Goal: Information Seeking & Learning: Learn about a topic

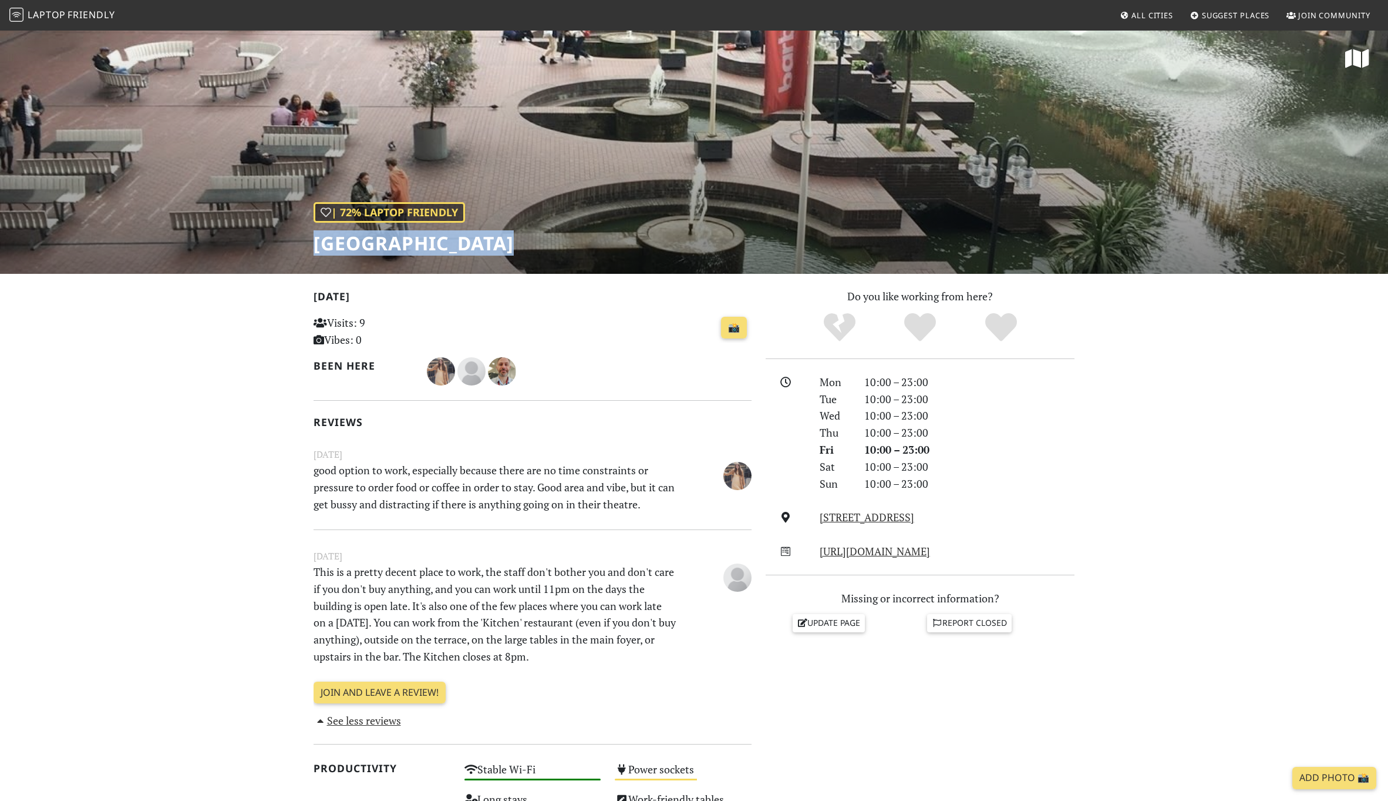
click at [446, 544] on div "June 04, 2023 This is a pretty decent place to work, the staff don't bother you…" at bounding box center [533, 620] width 438 height 183
click at [452, 589] on p "This is a pretty decent place to work, the staff don't bother you and don't car…" at bounding box center [495, 614] width 377 height 102
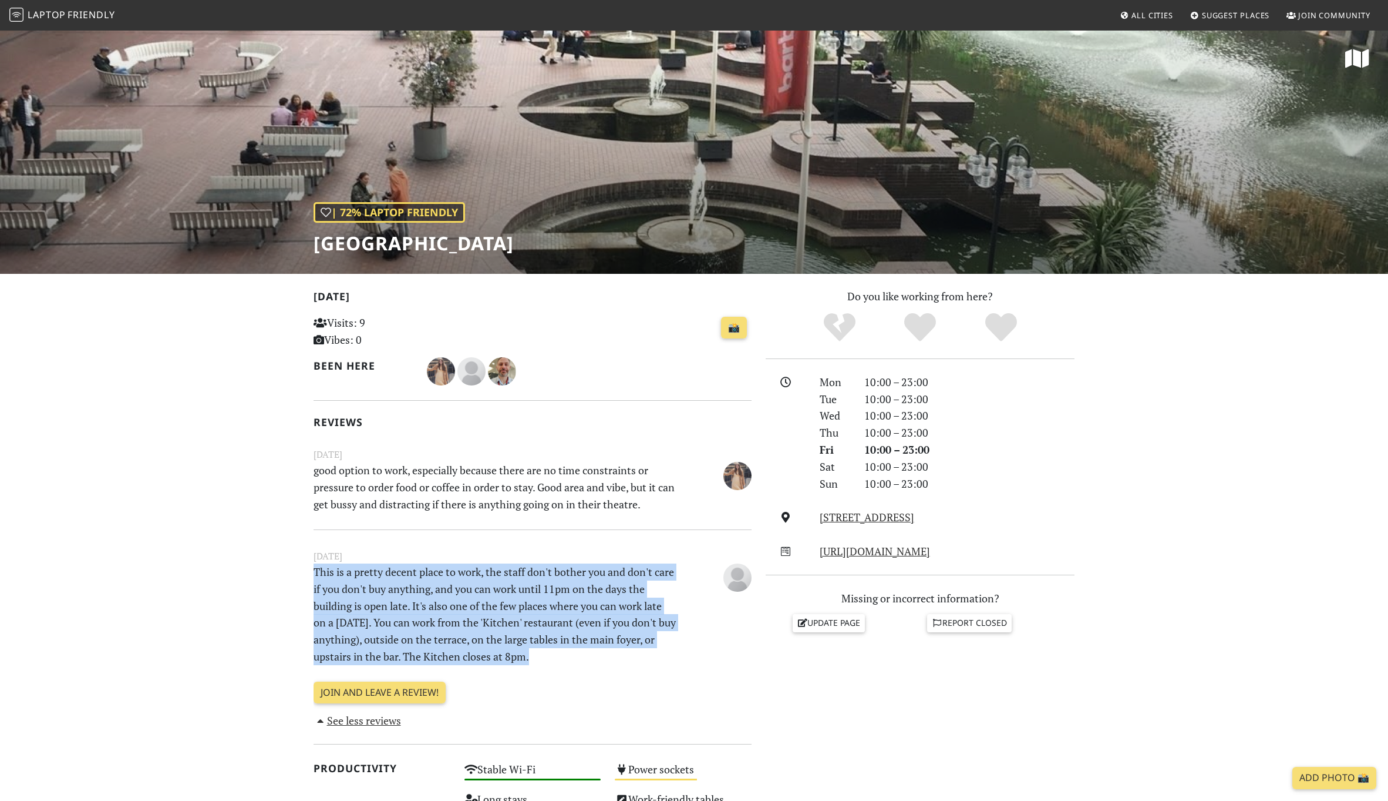
click at [452, 589] on p "This is a pretty decent place to work, the staff don't bother you and don't car…" at bounding box center [495, 614] width 377 height 102
click at [449, 601] on p "This is a pretty decent place to work, the staff don't bother you and don't car…" at bounding box center [495, 614] width 377 height 102
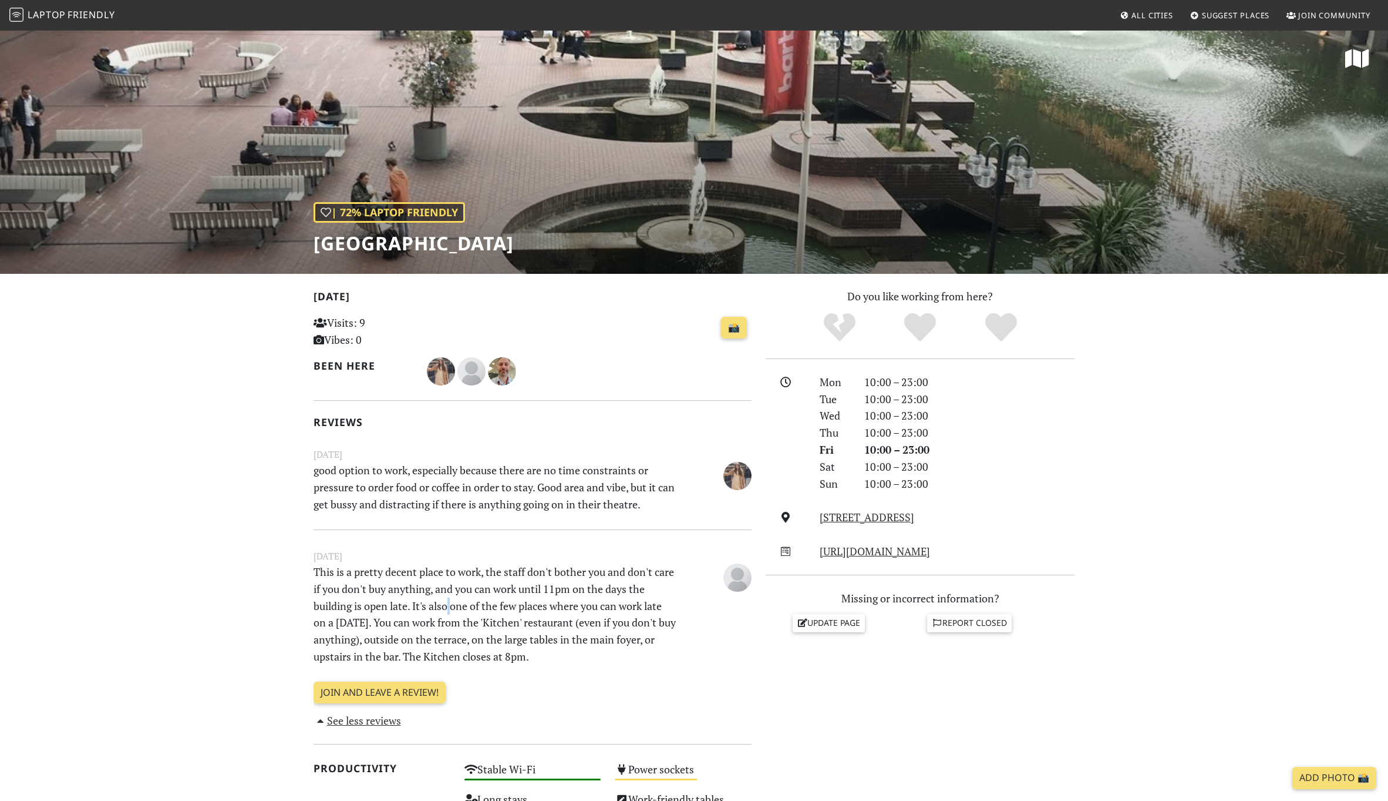
click at [449, 601] on p "This is a pretty decent place to work, the staff don't bother you and don't car…" at bounding box center [495, 614] width 377 height 102
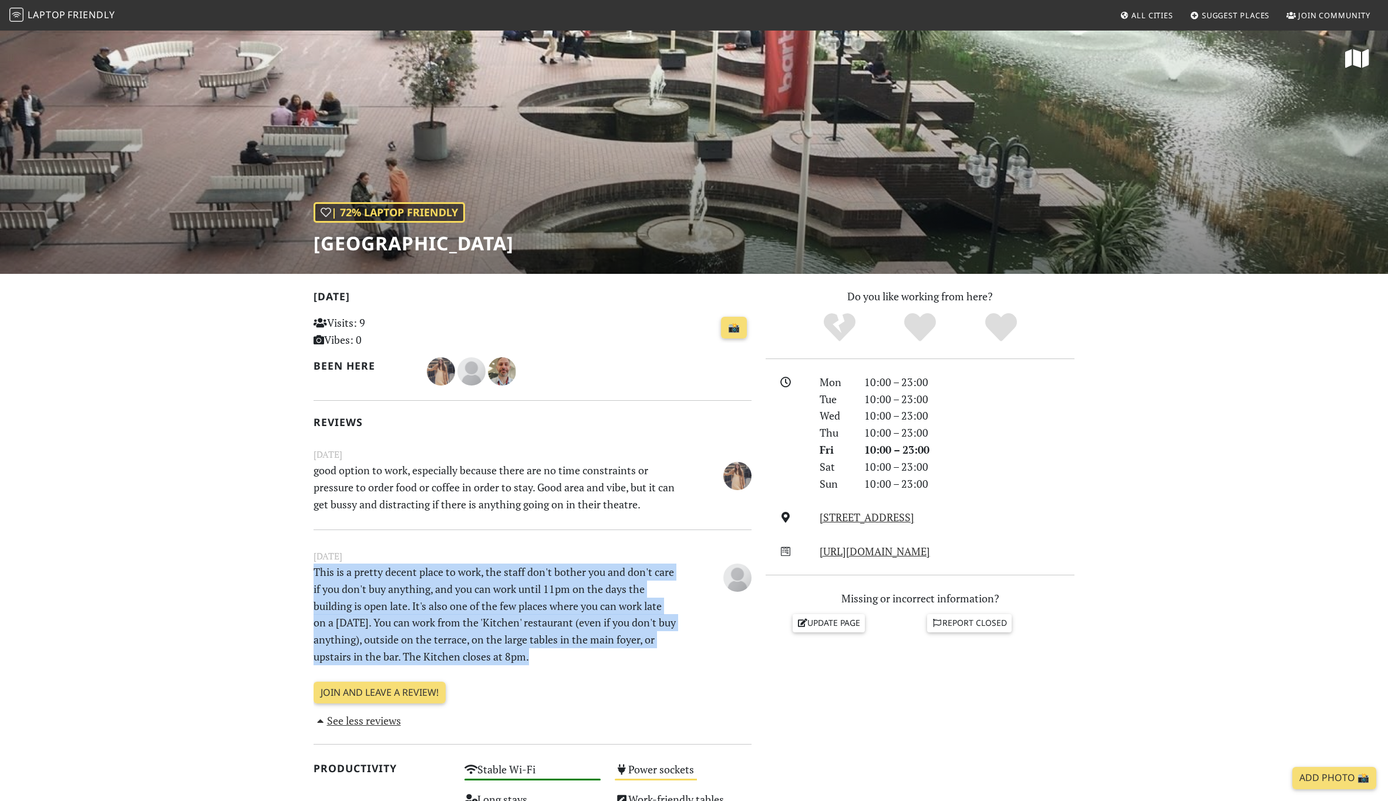
click at [449, 601] on p "This is a pretty decent place to work, the staff don't bother you and don't car…" at bounding box center [495, 614] width 377 height 102
click at [452, 611] on p "This is a pretty decent place to work, the staff don't bother you and don't car…" at bounding box center [495, 614] width 377 height 102
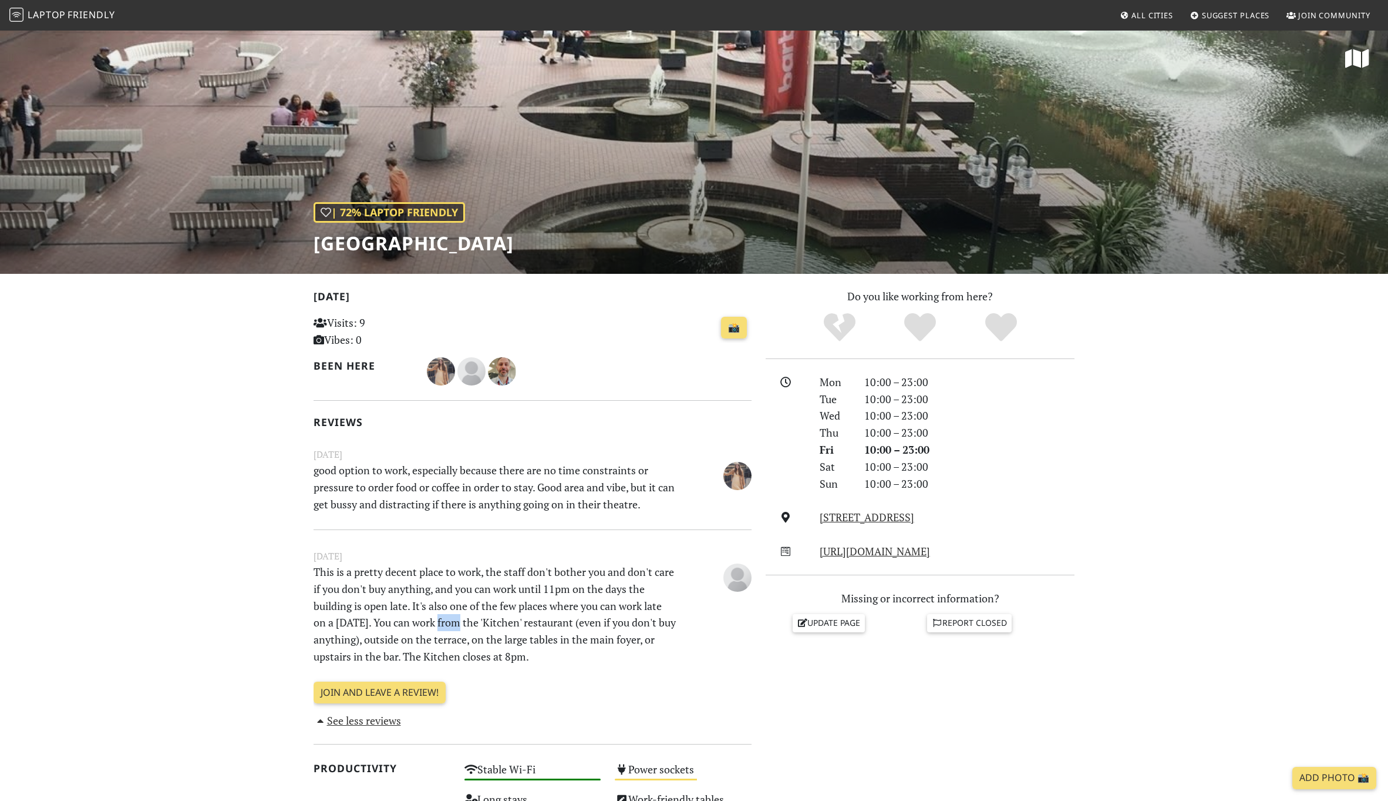
click at [452, 611] on p "This is a pretty decent place to work, the staff don't bother you and don't car…" at bounding box center [495, 614] width 377 height 102
click at [453, 622] on p "This is a pretty decent place to work, the staff don't bother you and don't car…" at bounding box center [495, 614] width 377 height 102
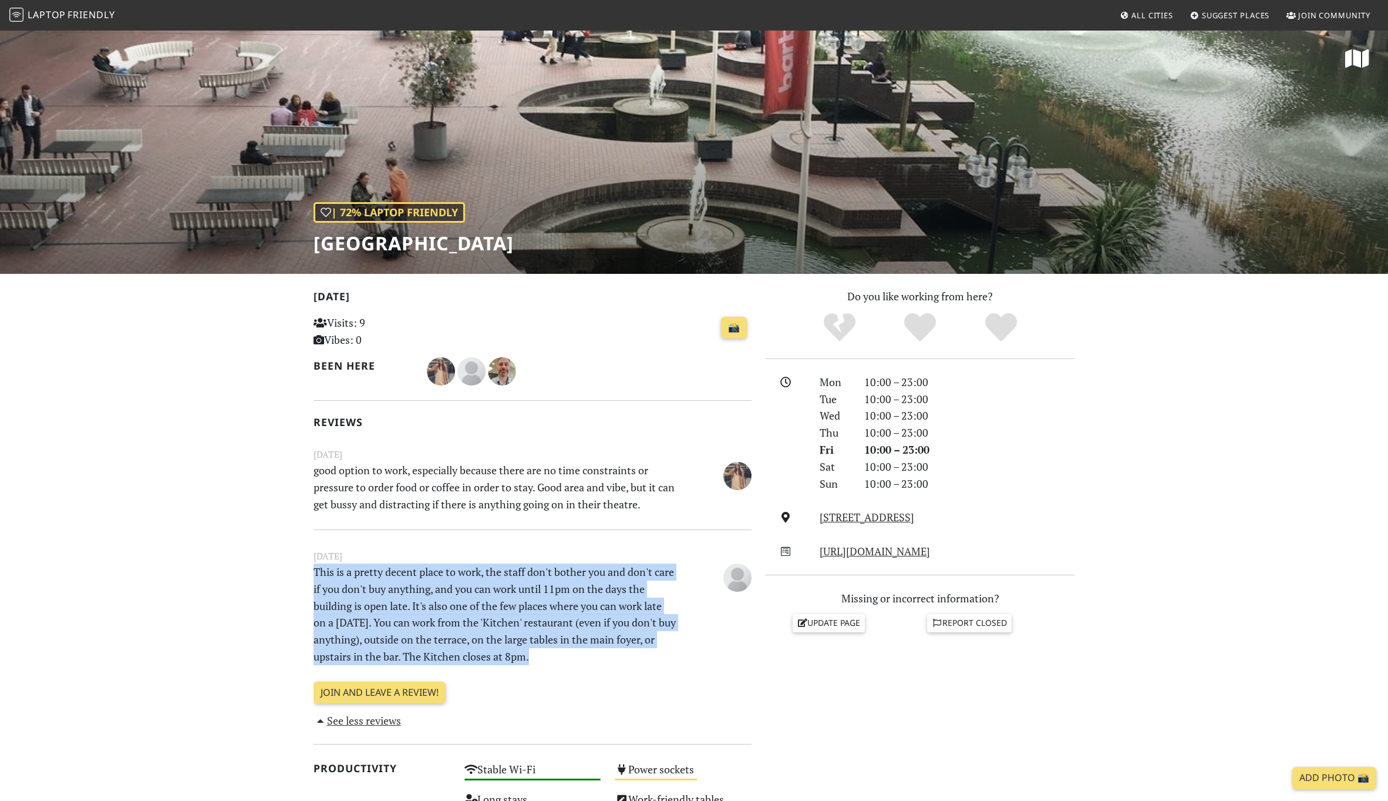
click at [453, 622] on p "This is a pretty decent place to work, the staff don't bother you and don't car…" at bounding box center [495, 614] width 377 height 102
click at [441, 636] on p "This is a pretty decent place to work, the staff don't bother you and don't car…" at bounding box center [495, 614] width 377 height 102
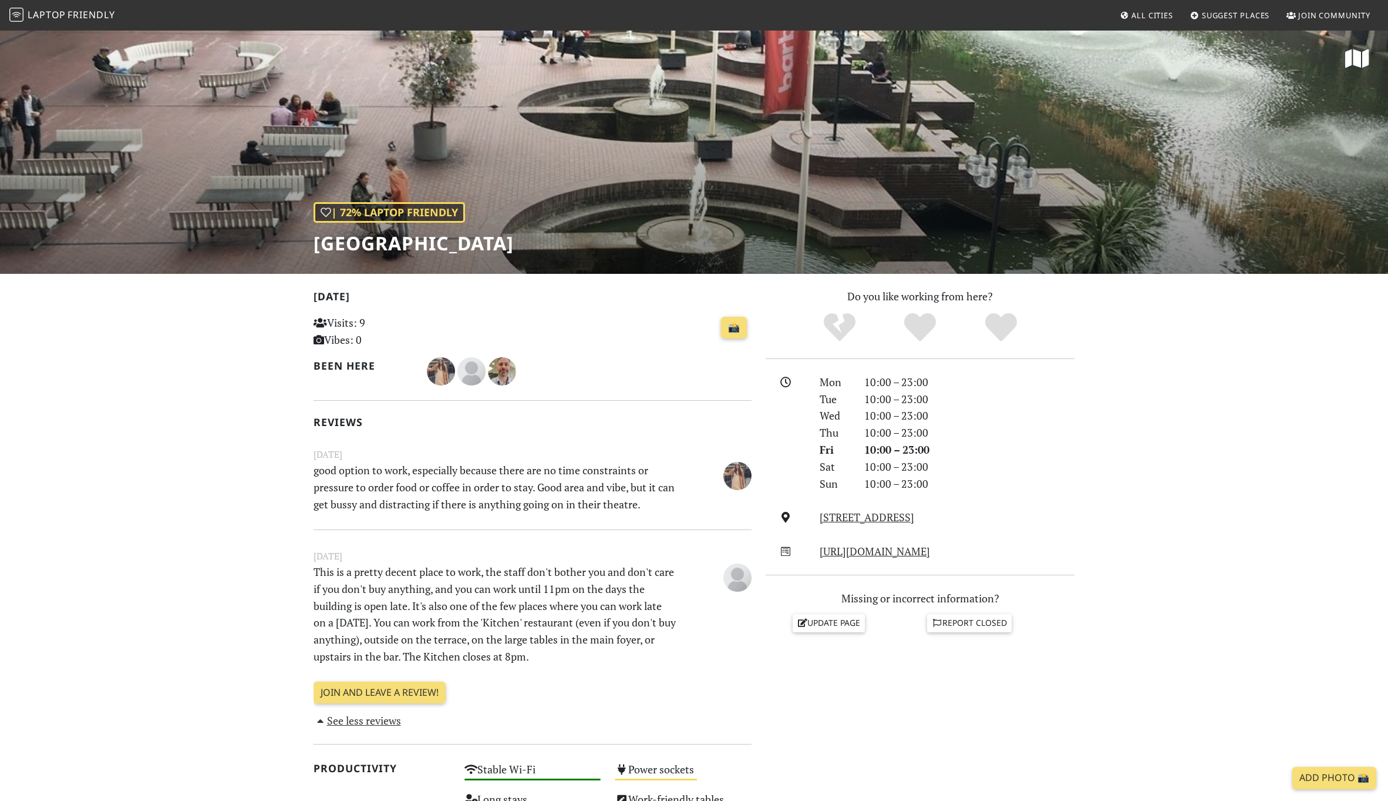
click at [222, 609] on section "Today Visits: 9 Vibes: 0 📸 Been here Reviews November 26, 2023 good option to w…" at bounding box center [694, 759] width 1388 height 970
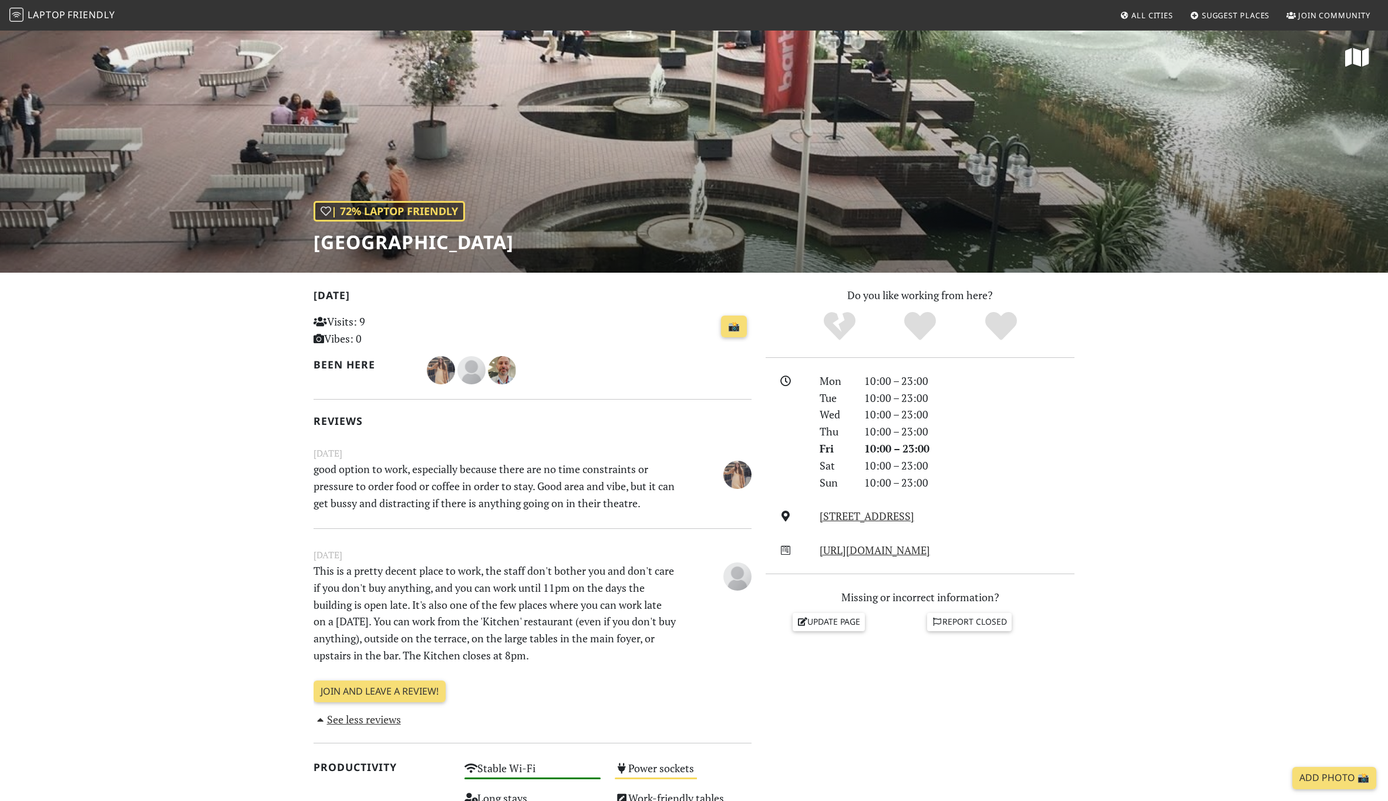
click at [491, 480] on p "good option to work, especially because there are no time constraints or pressu…" at bounding box center [495, 485] width 377 height 51
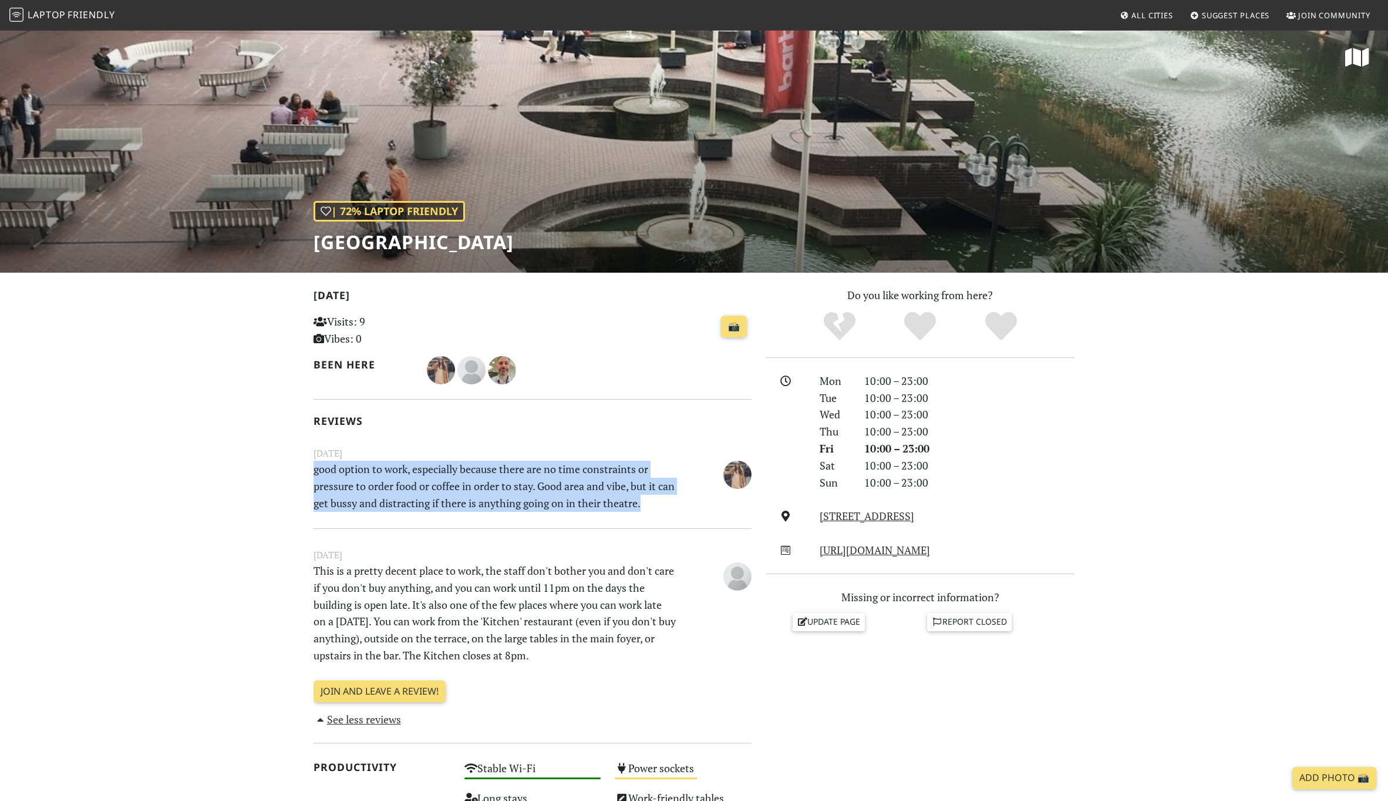
click at [491, 480] on p "good option to work, especially because there are no time constraints or pressu…" at bounding box center [495, 485] width 377 height 51
click at [432, 480] on p "good option to work, especially because there are no time constraints or pressu…" at bounding box center [495, 485] width 377 height 51
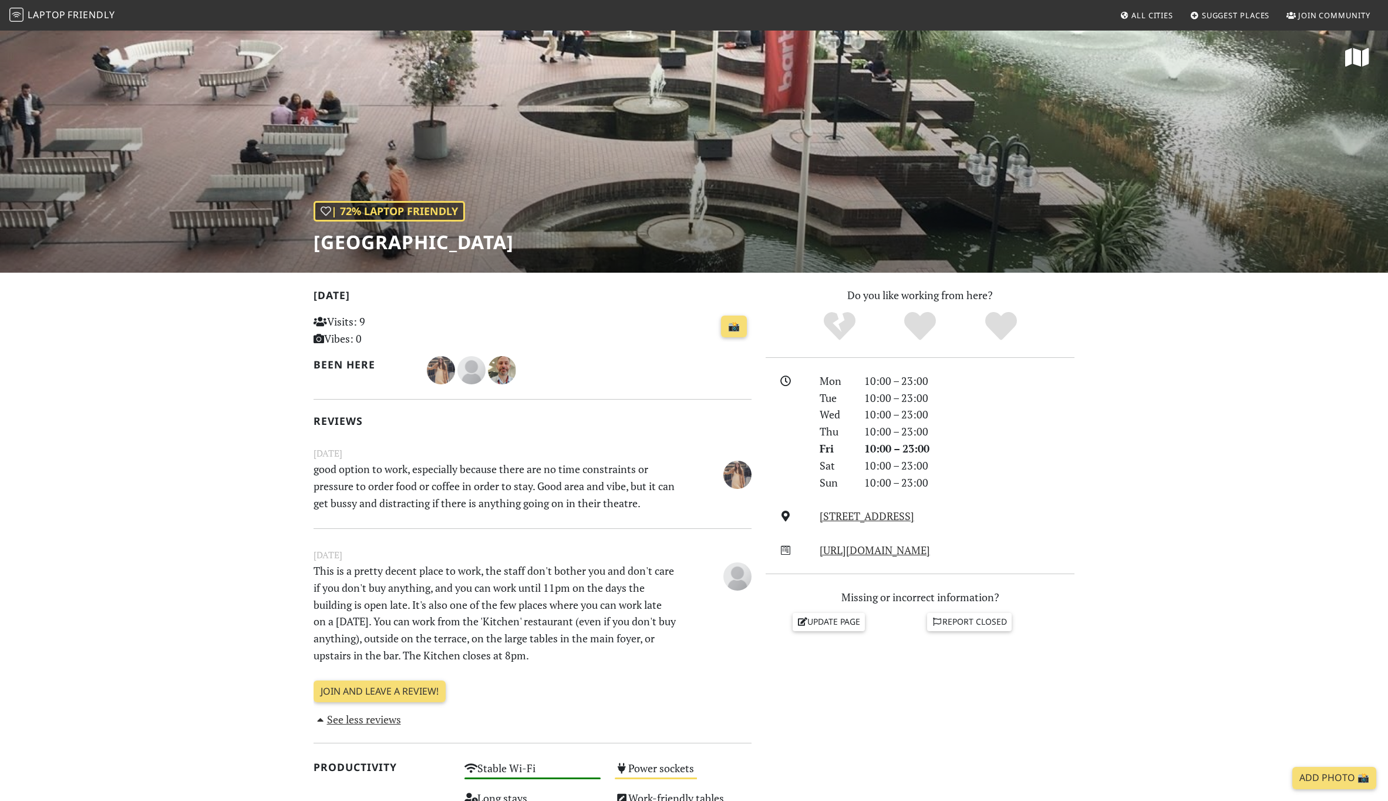
click at [471, 489] on p "good option to work, especially because there are no time constraints or pressu…" at bounding box center [495, 485] width 377 height 51
click at [442, 502] on p "good option to work, especially because there are no time constraints or pressu…" at bounding box center [495, 485] width 377 height 51
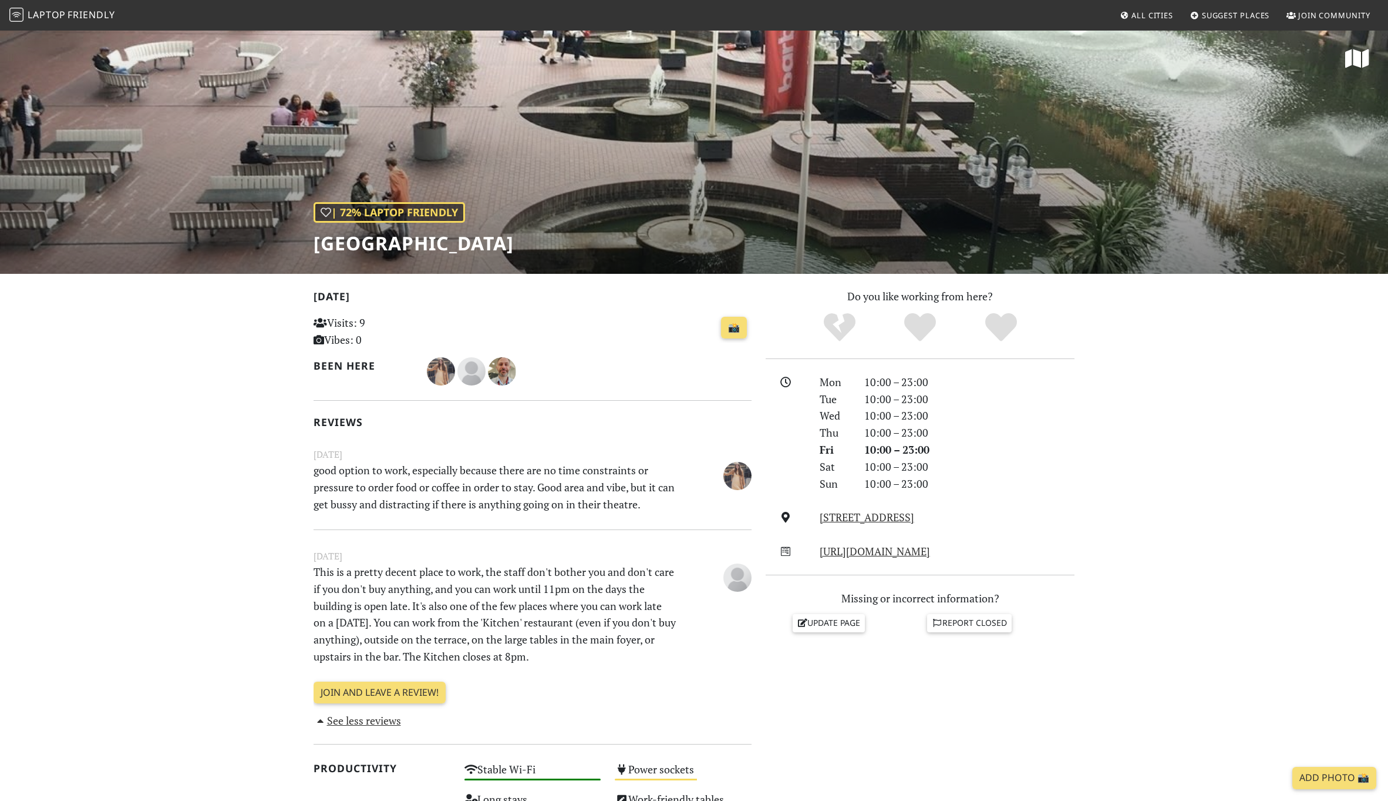
click at [90, 16] on span "Friendly" at bounding box center [91, 14] width 47 height 13
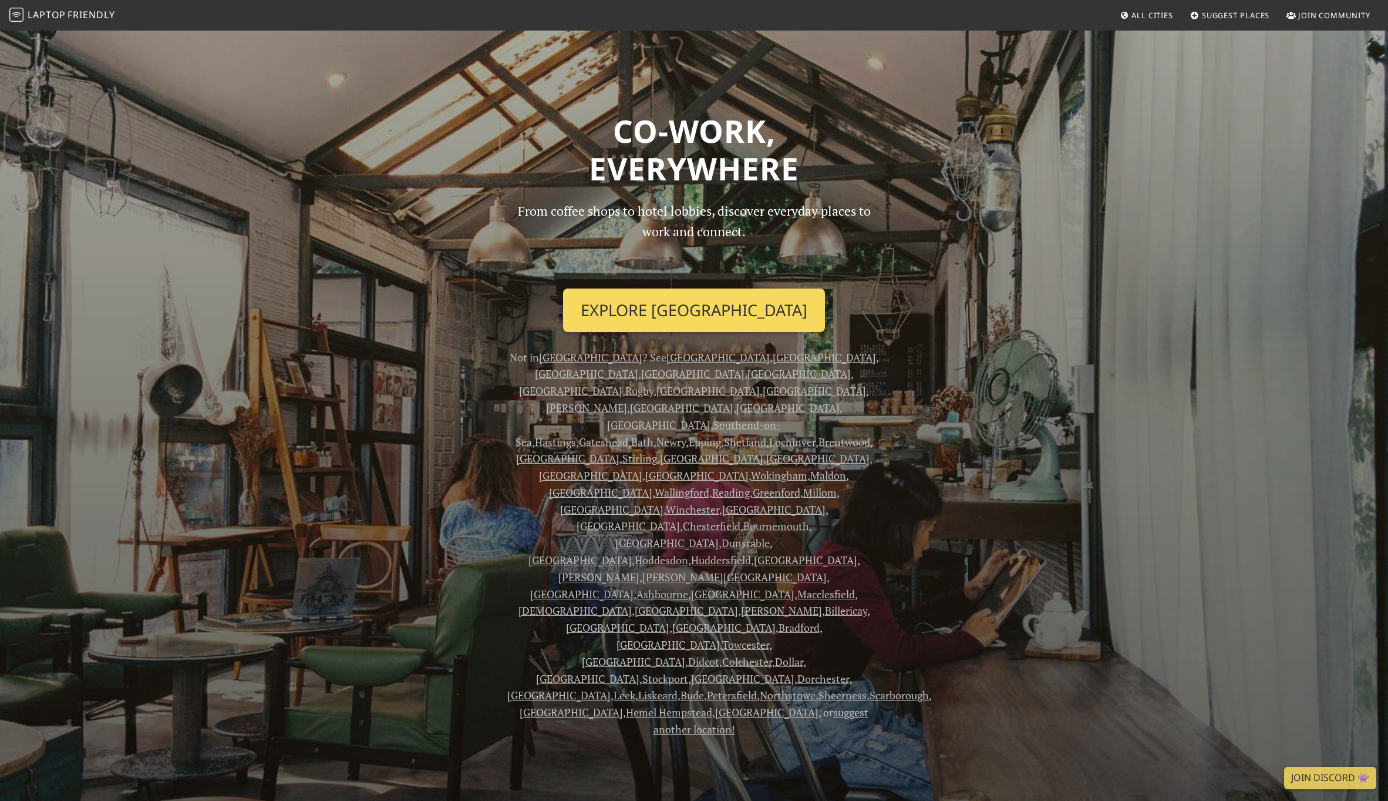
click at [727, 301] on link "Explore Cardiff" at bounding box center [694, 309] width 262 height 43
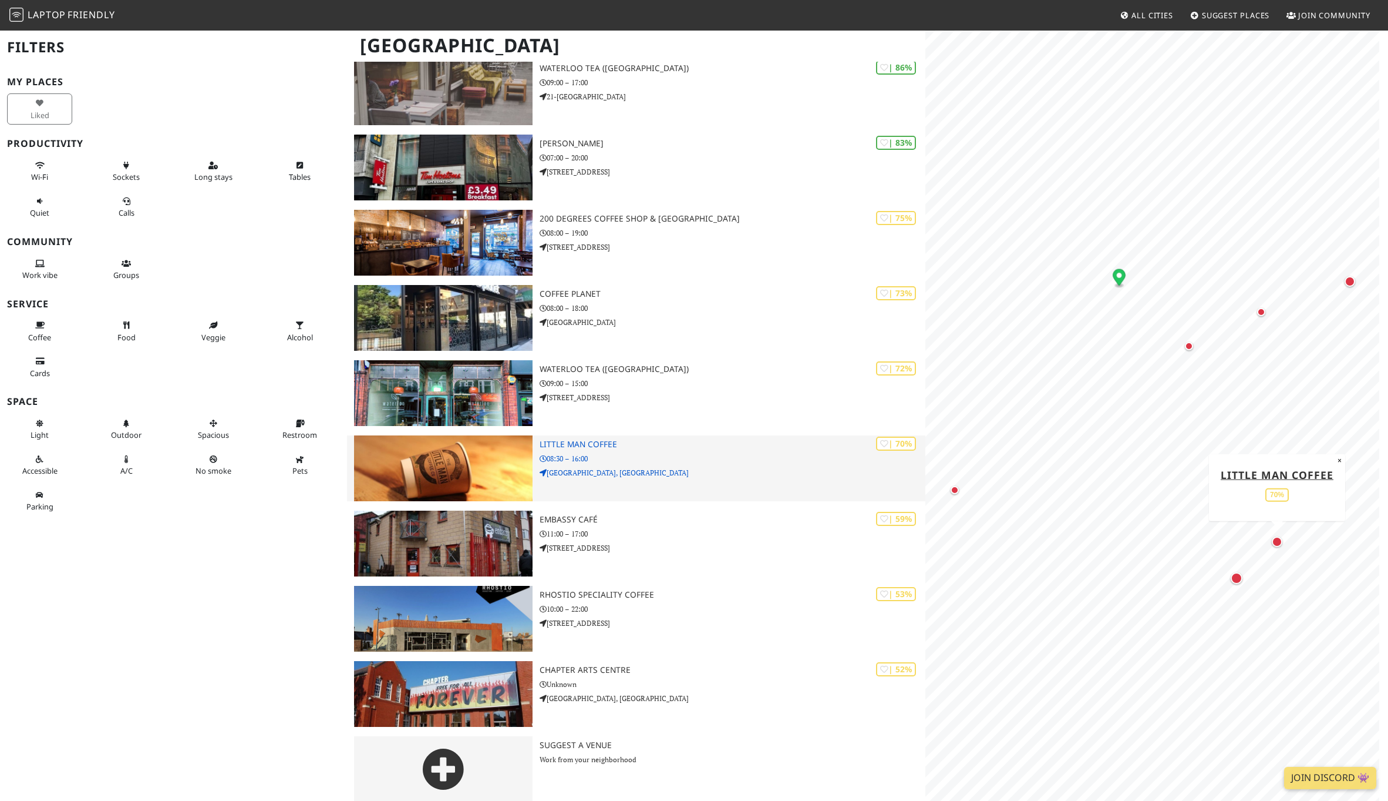
scroll to position [166, 0]
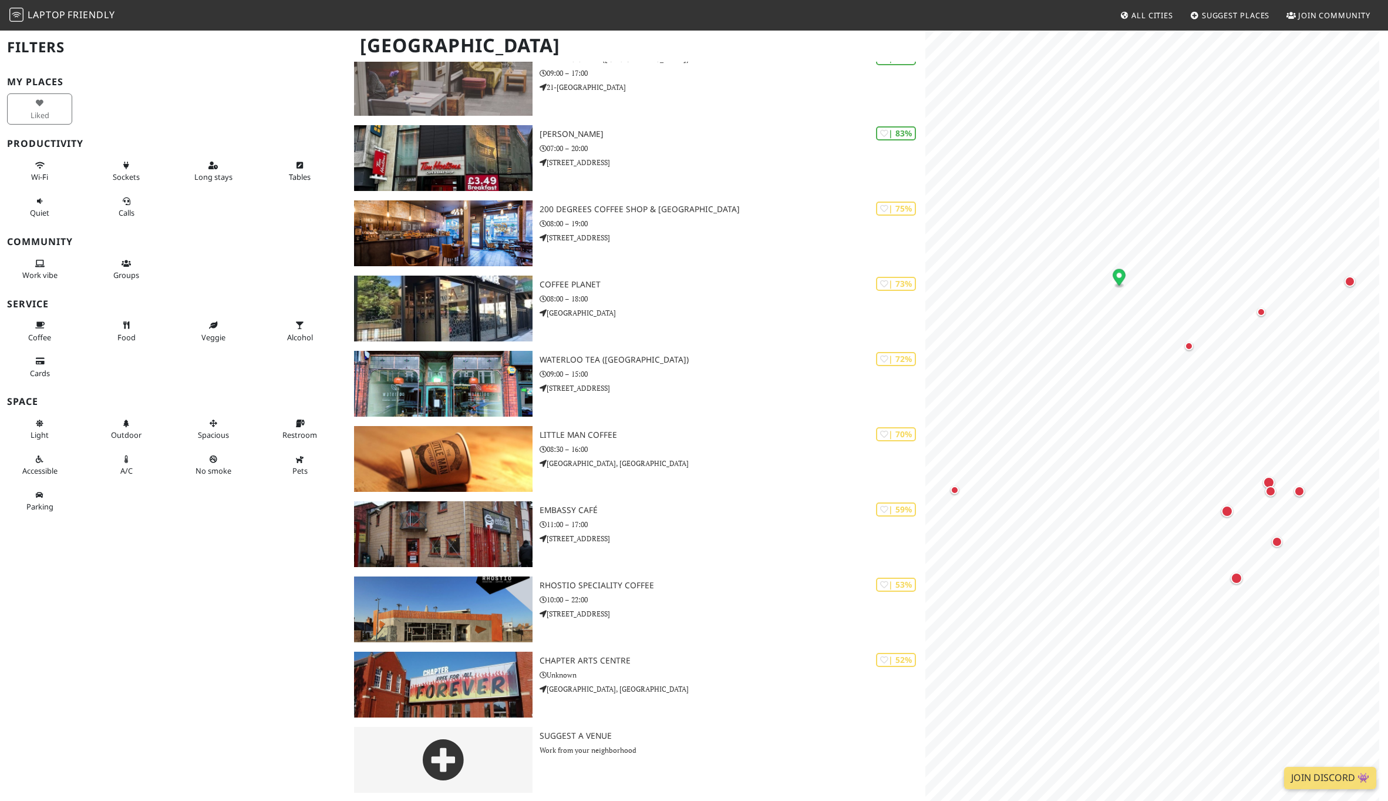
click at [68, 11] on span "Friendly" at bounding box center [91, 14] width 47 height 13
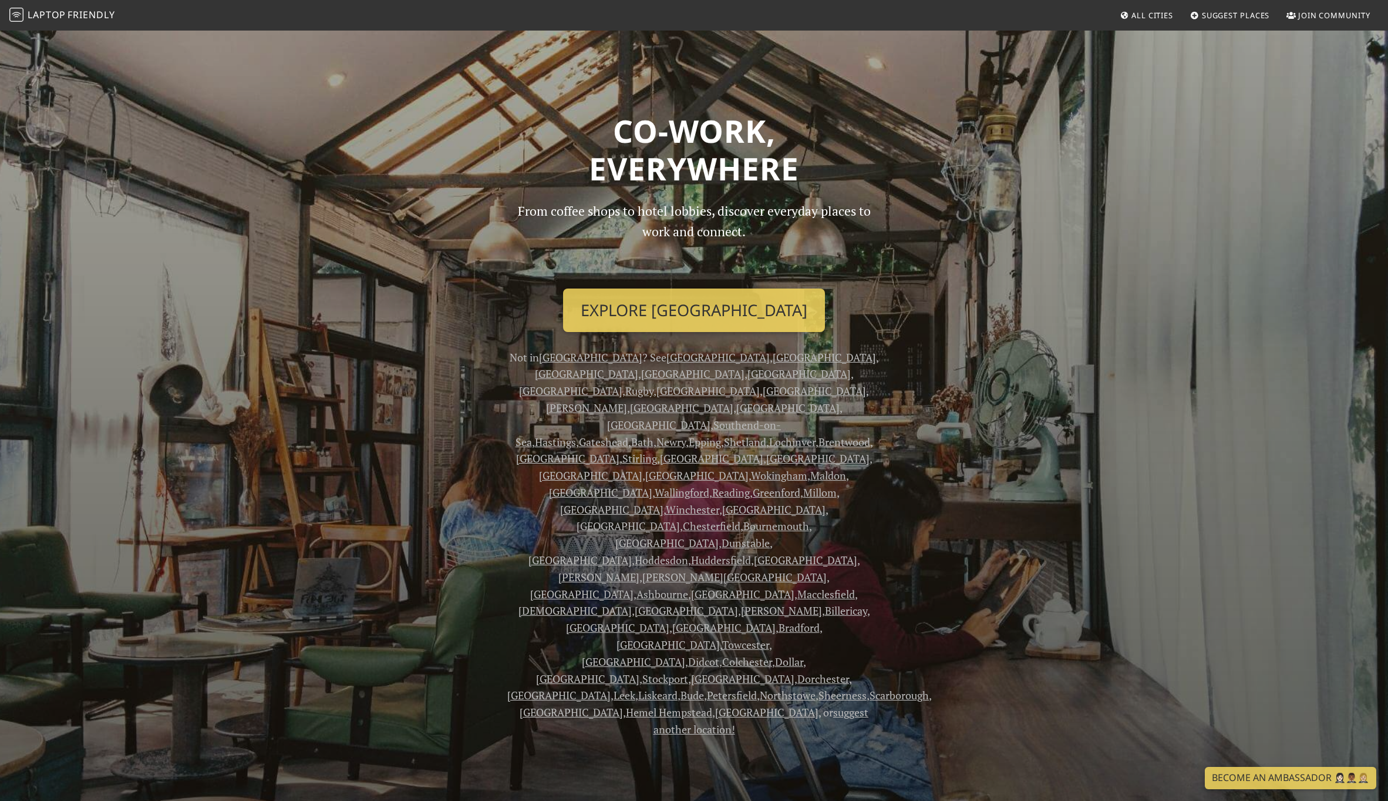
click at [773, 362] on link "London" at bounding box center [824, 357] width 103 height 14
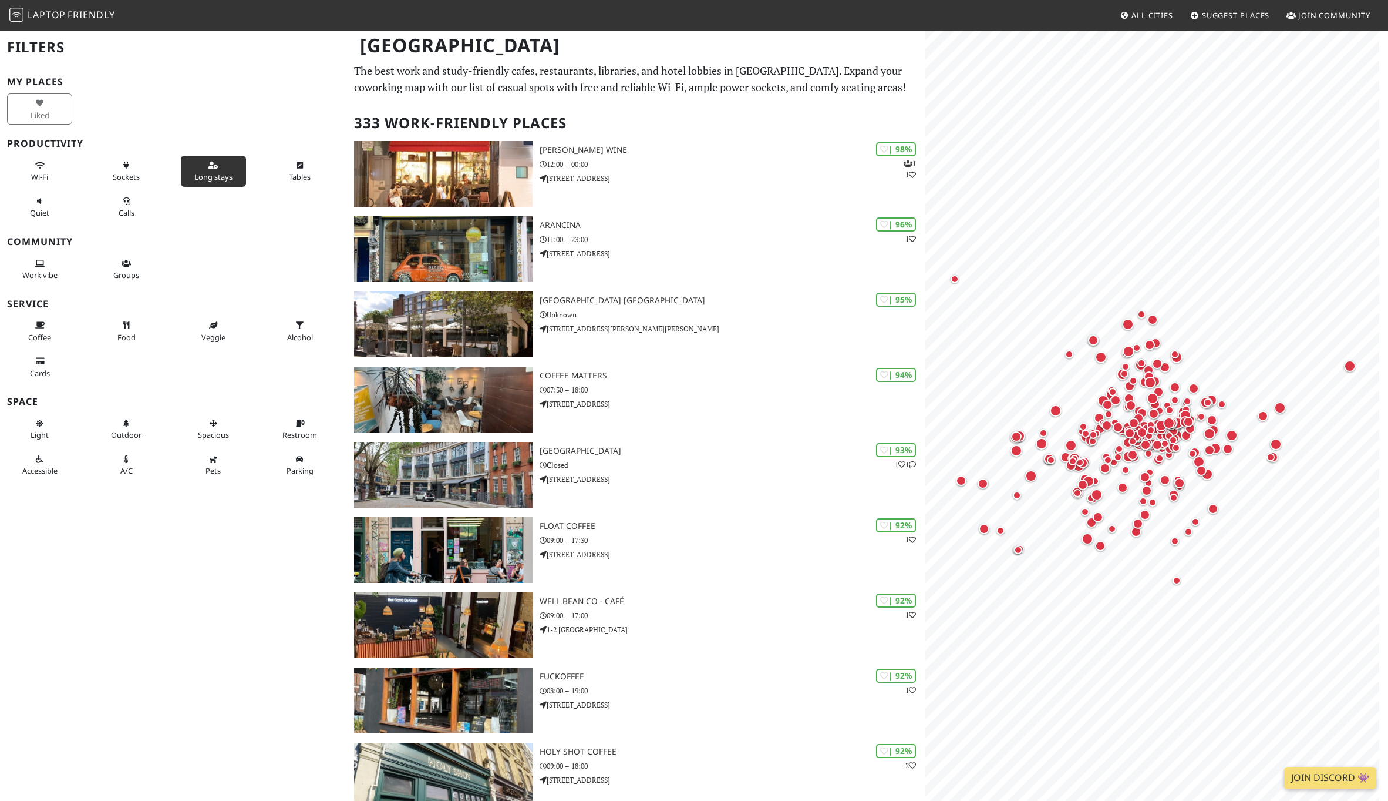
click at [209, 167] on icon at bounding box center [213, 166] width 9 height 8
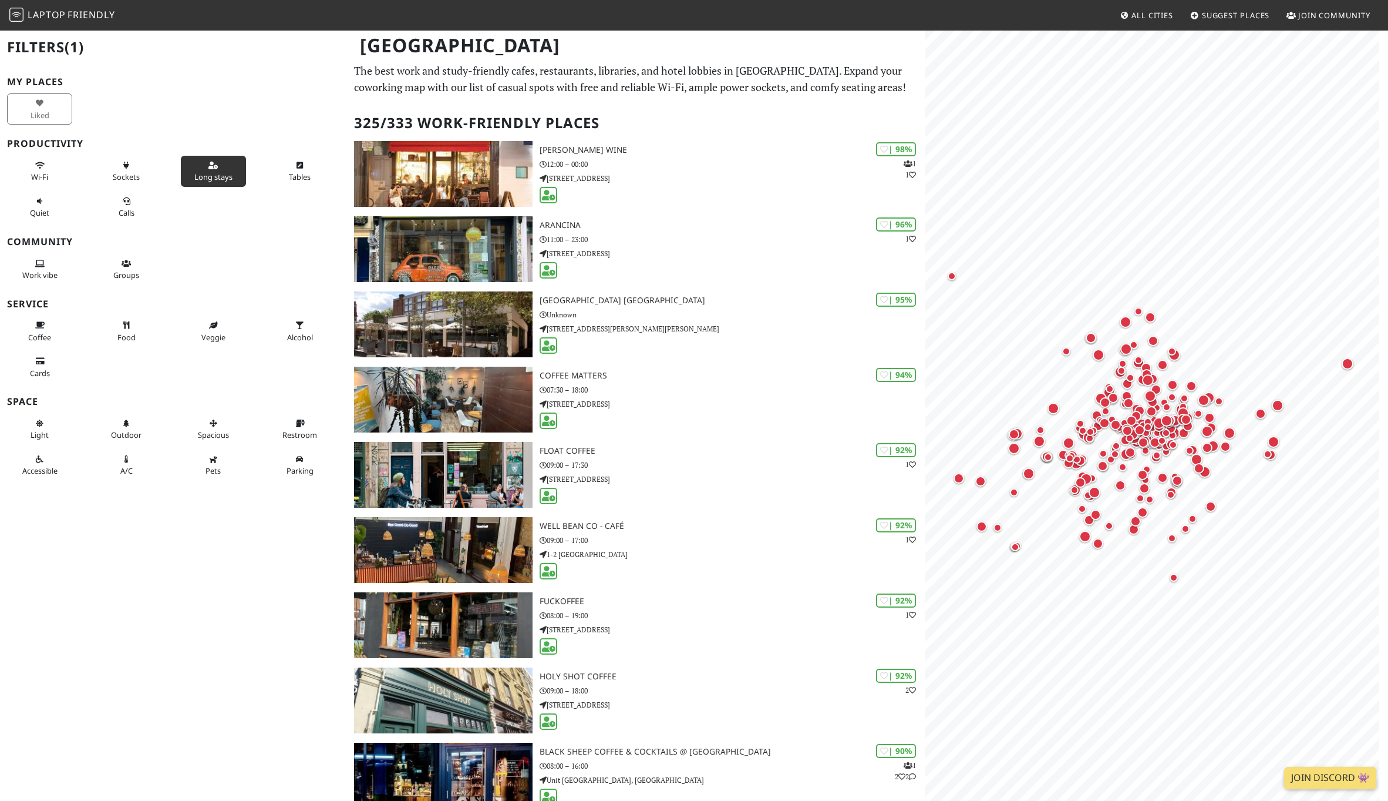
click at [209, 167] on icon at bounding box center [213, 166] width 9 height 8
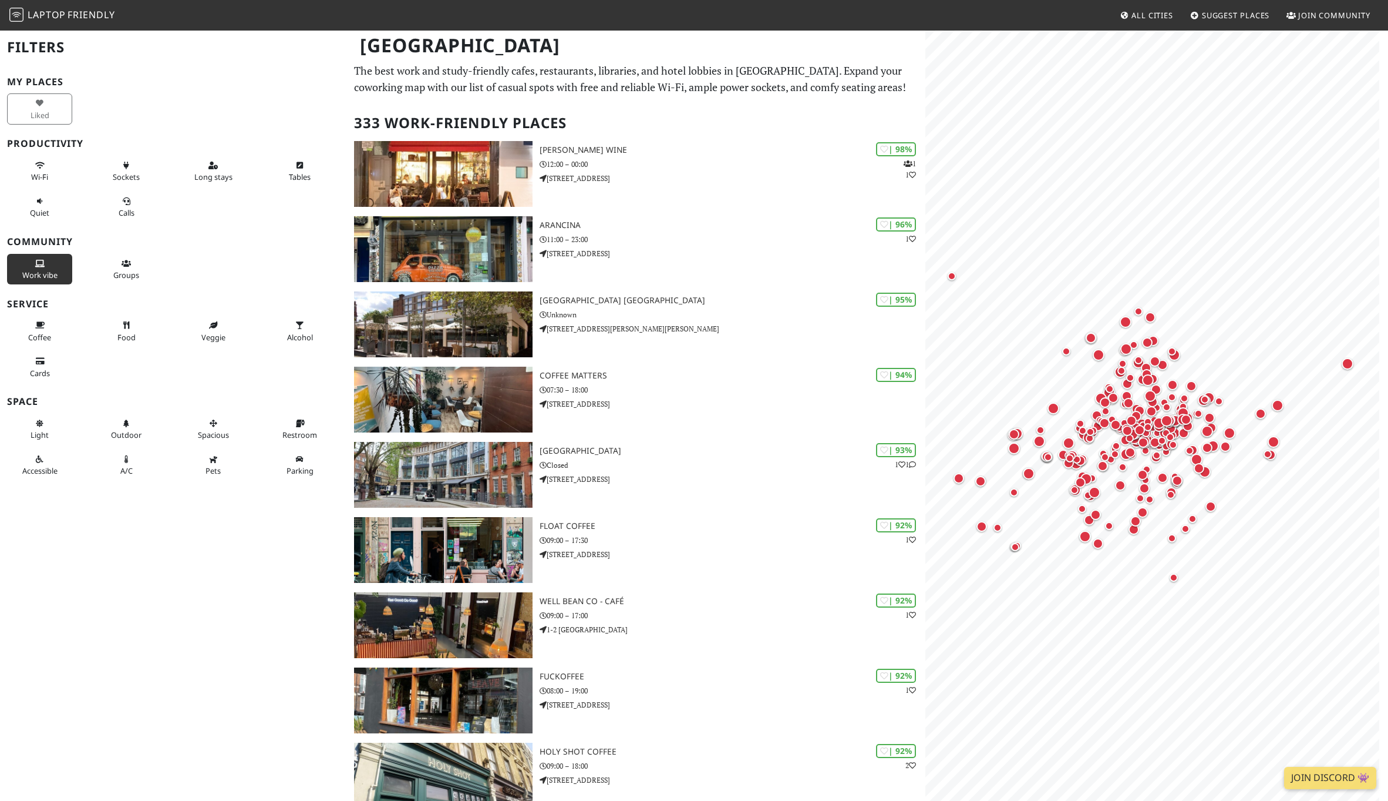
click at [32, 260] on button "Work vibe" at bounding box center [39, 269] width 65 height 31
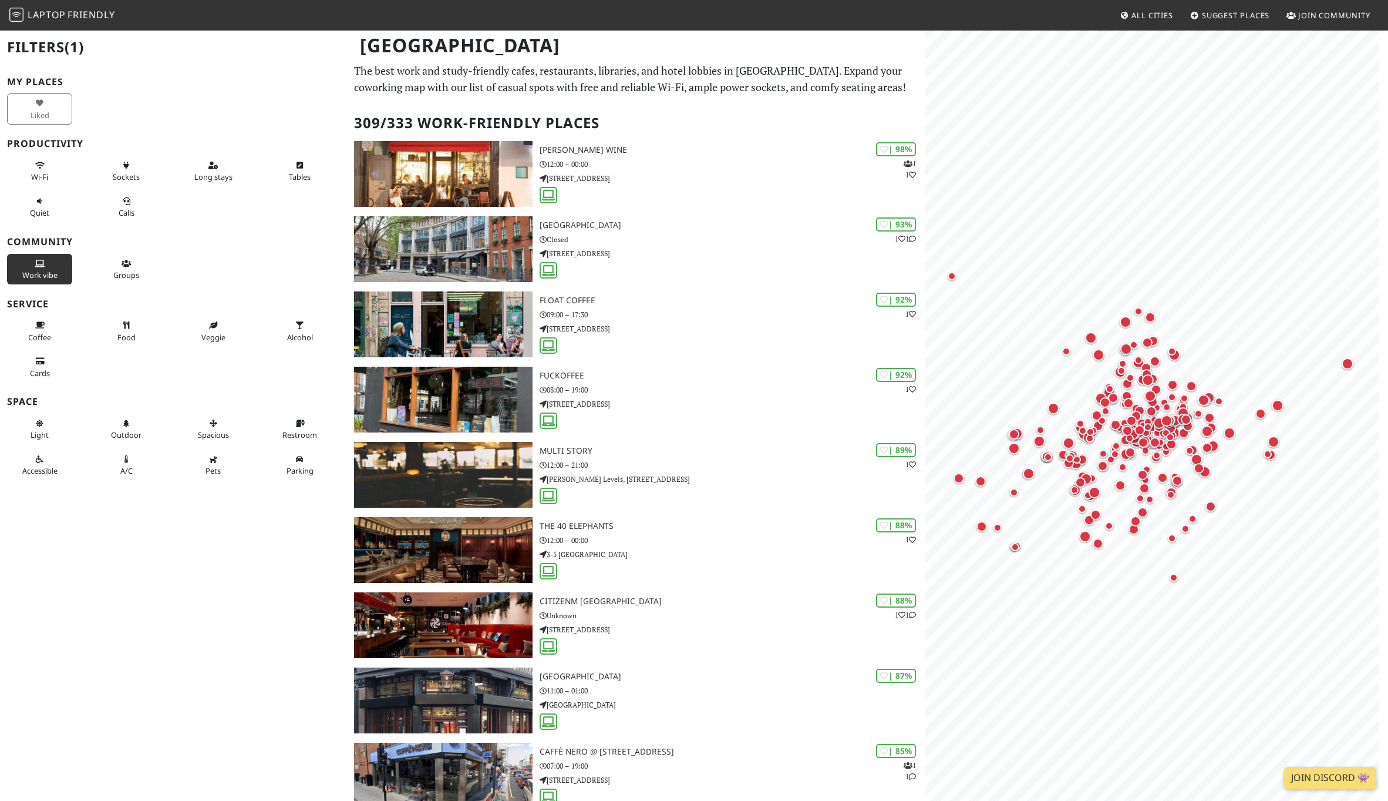
click at [33, 273] on span "Work vibe" at bounding box center [39, 275] width 35 height 11
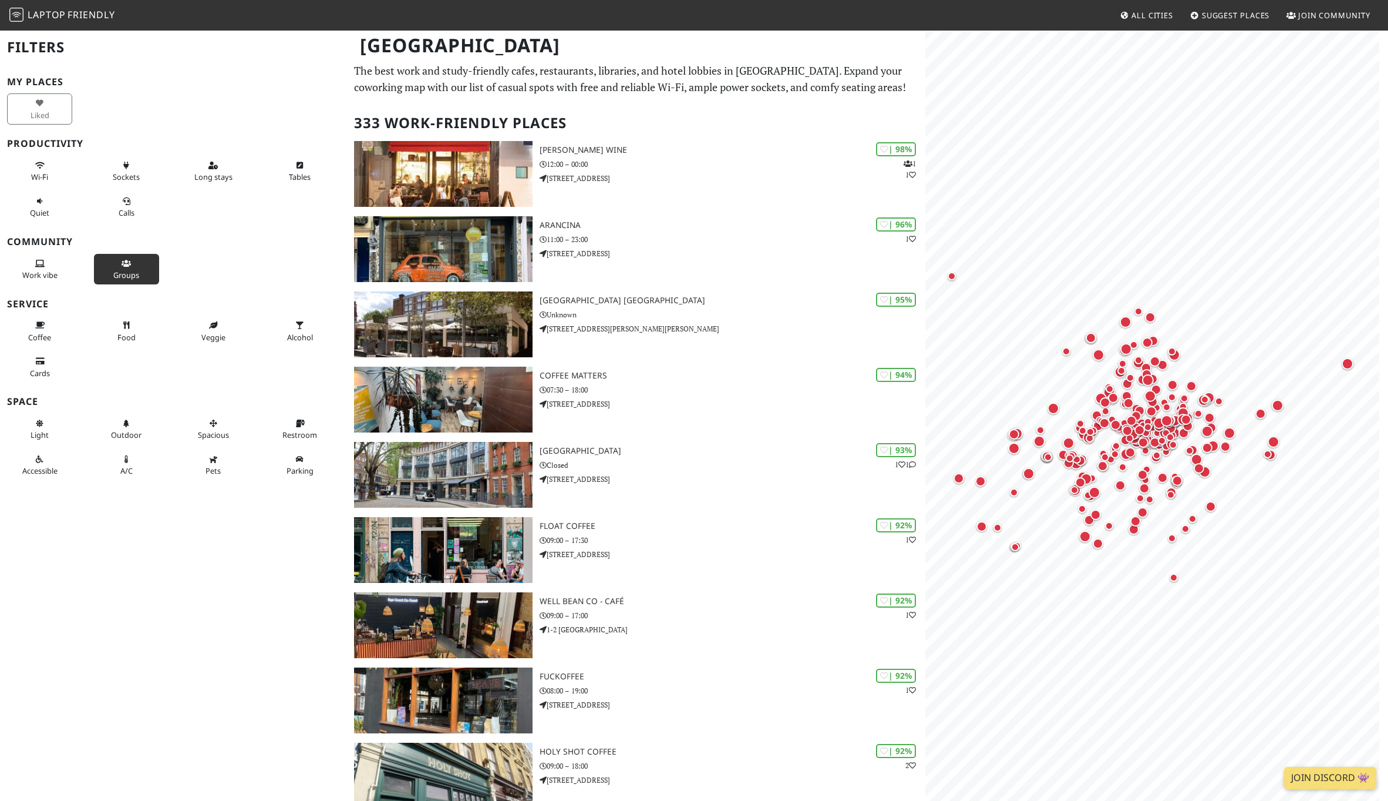
click at [118, 266] on button "Groups" at bounding box center [126, 269] width 65 height 31
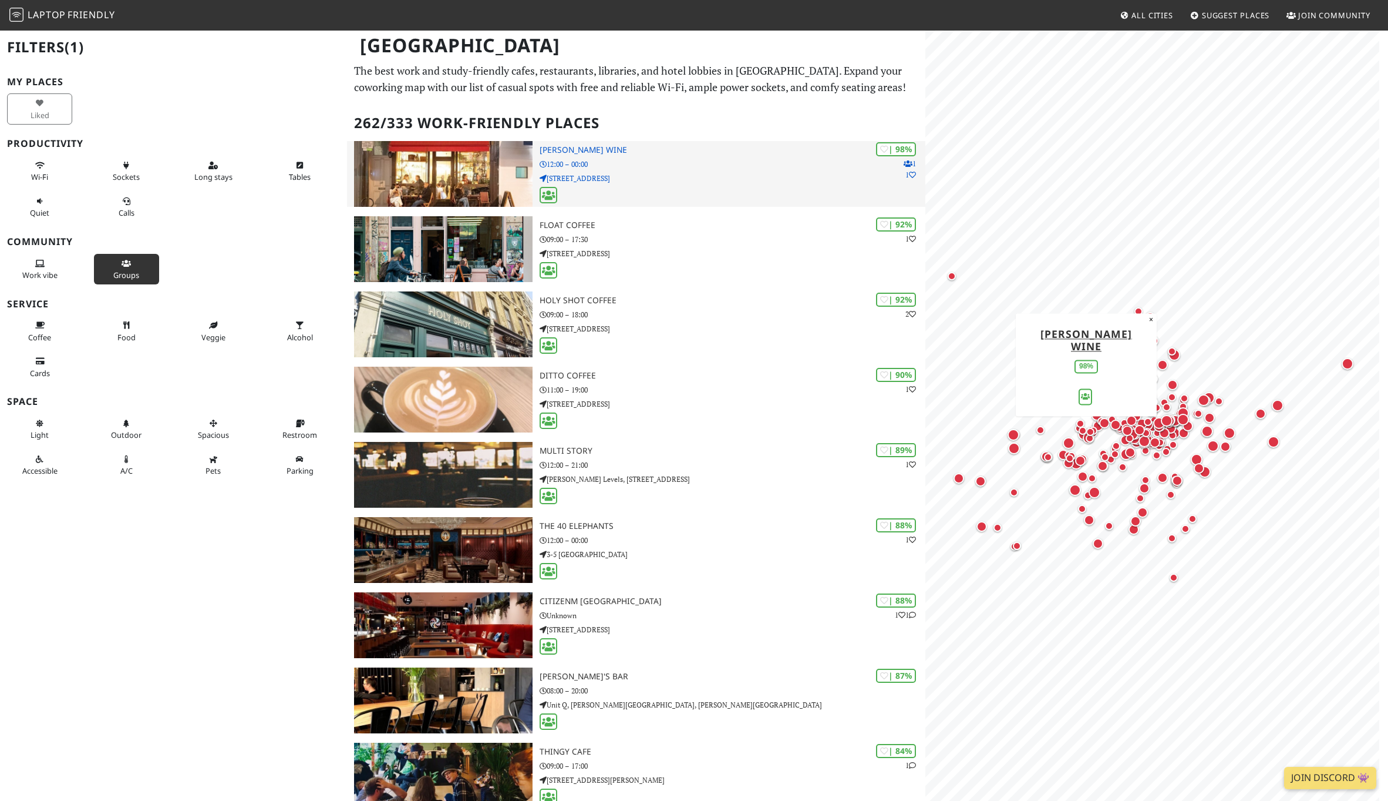
click at [597, 153] on h3 "Franklin's Wine" at bounding box center [733, 150] width 386 height 10
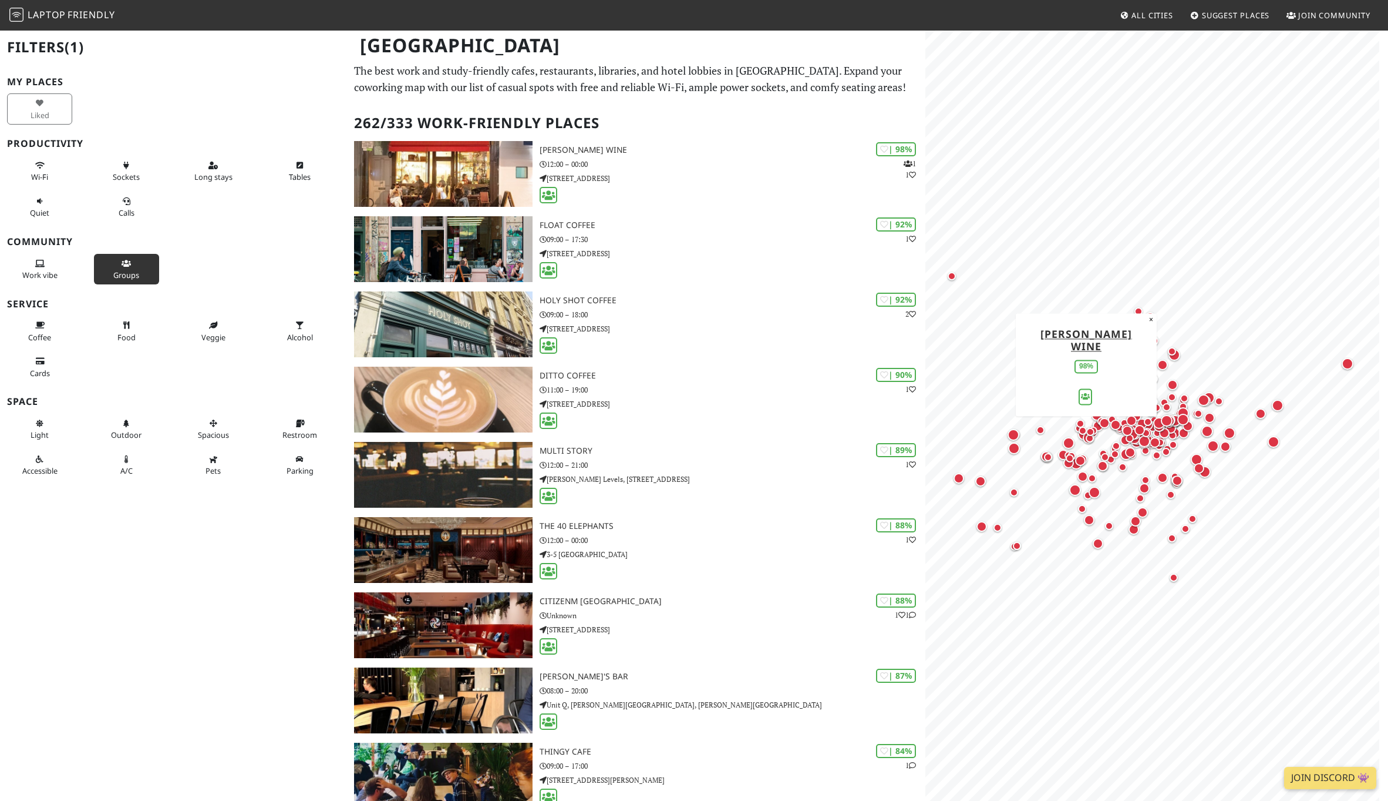
click at [24, 151] on div "My Places Liked Productivity Wi-Fi Sockets Long stays Tables Quiet Calls Commun…" at bounding box center [173, 279] width 333 height 406
click at [32, 164] on button "Wi-Fi" at bounding box center [39, 171] width 65 height 31
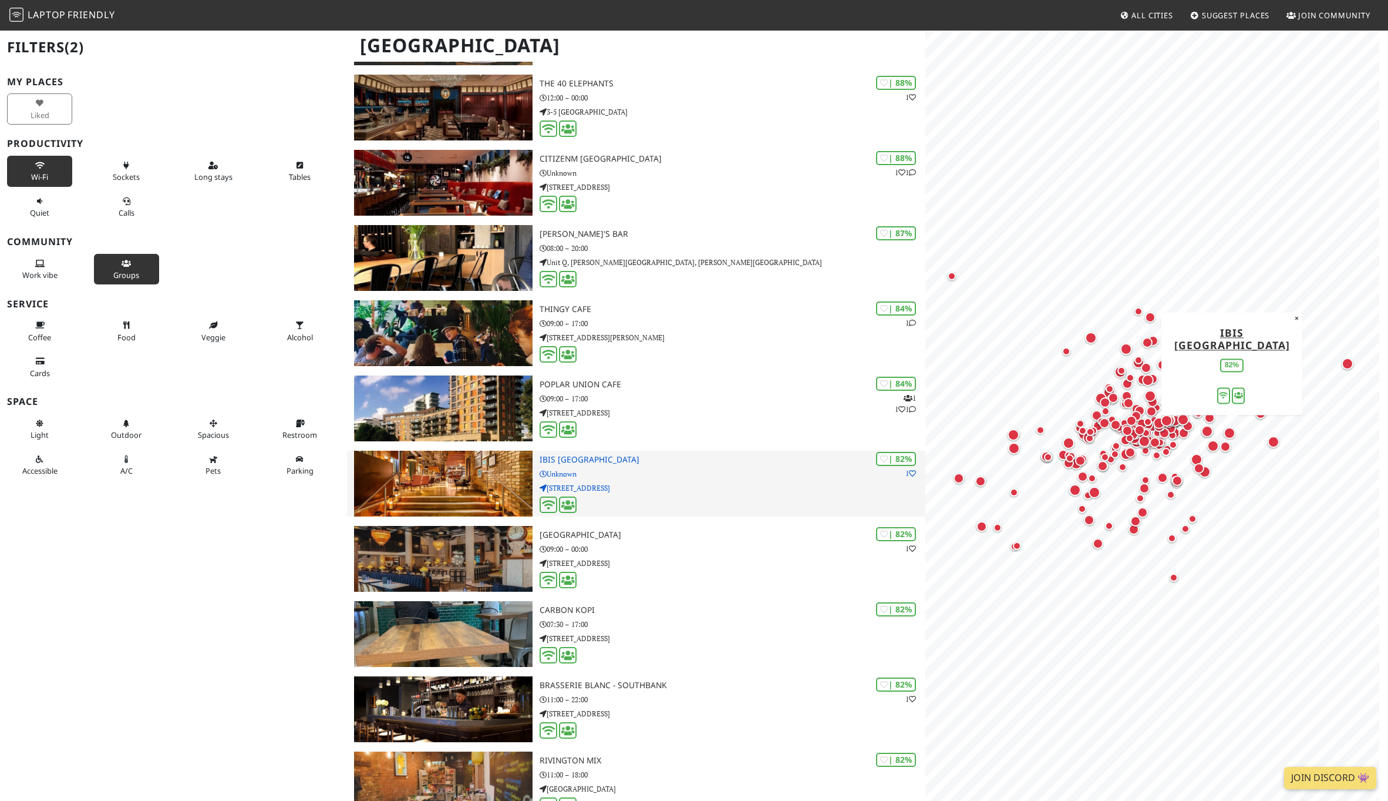
scroll to position [441, 0]
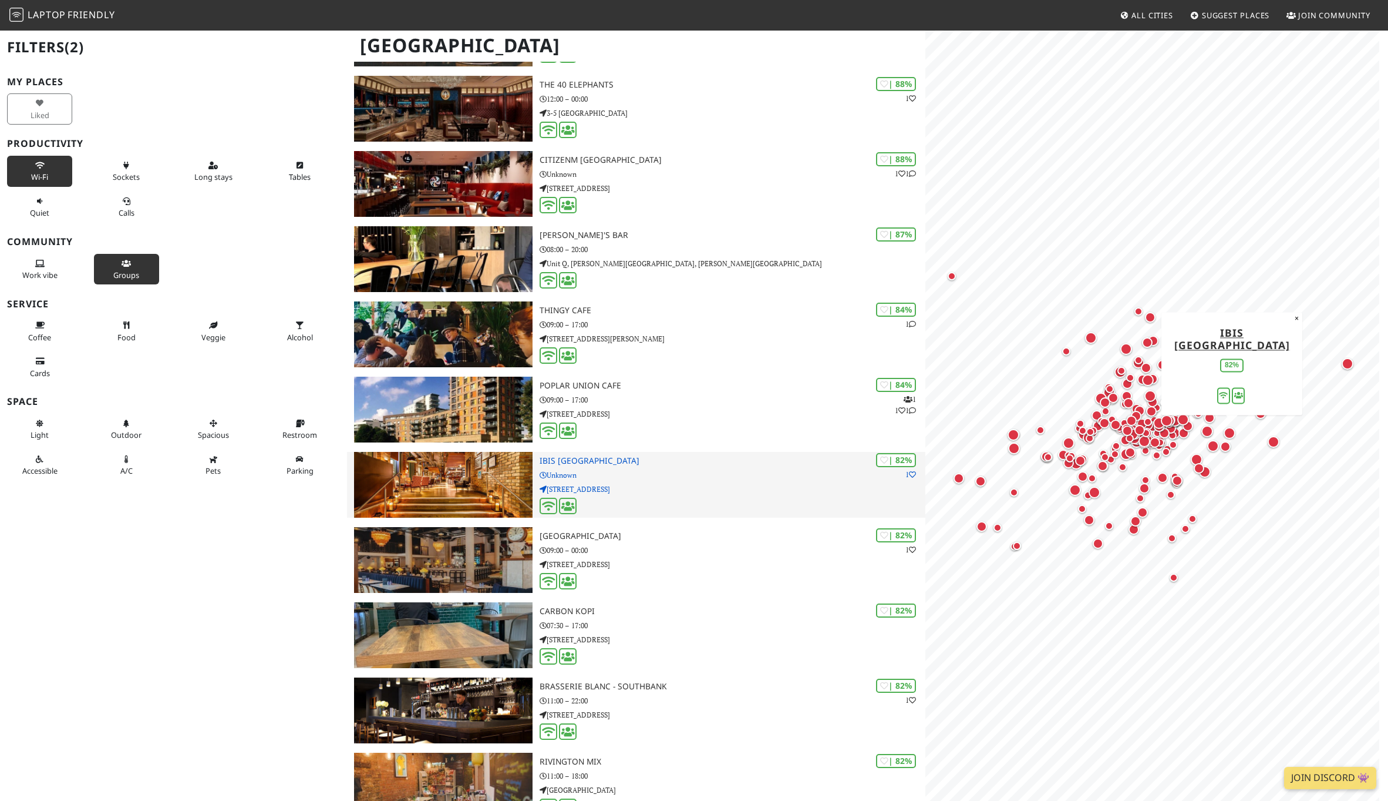
click at [695, 485] on p "8 Silvertown Way" at bounding box center [733, 488] width 386 height 11
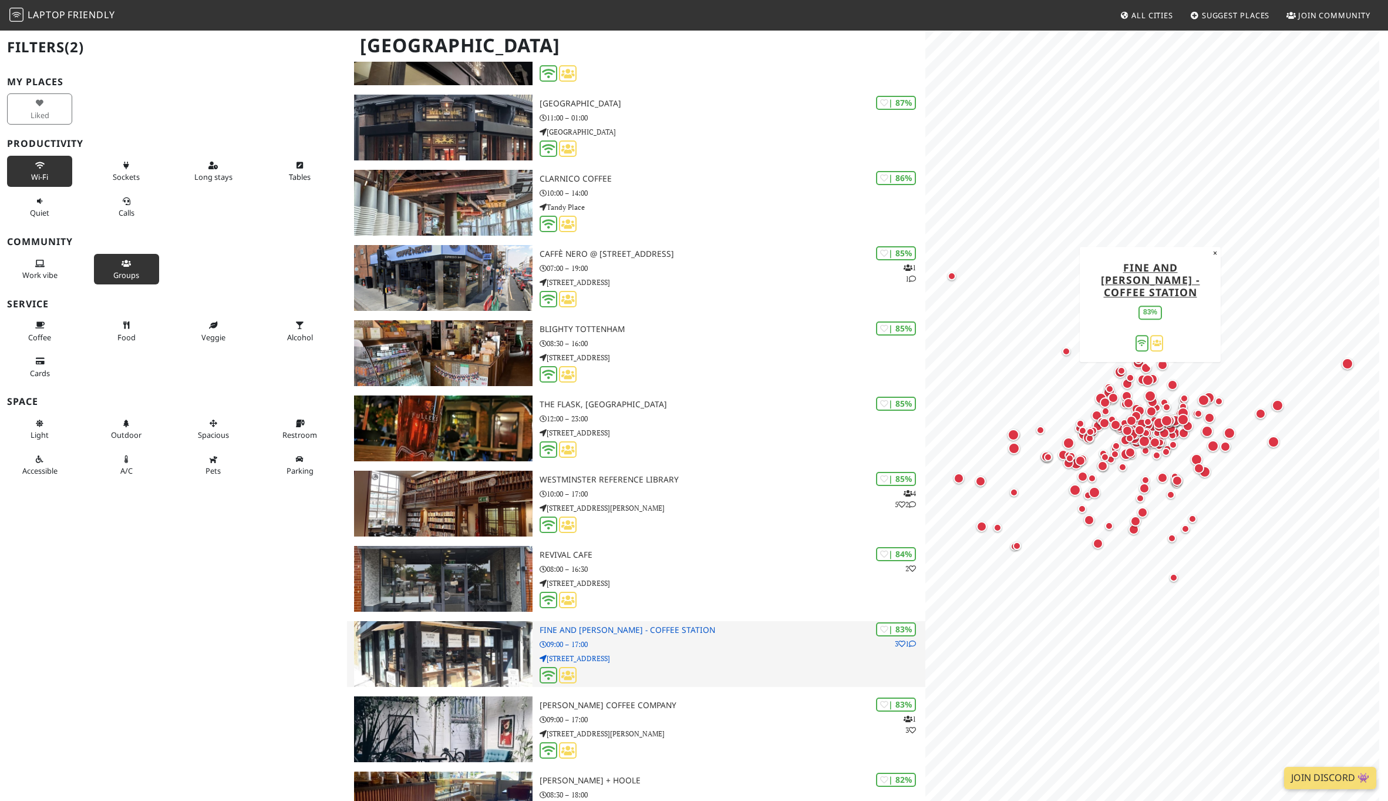
scroll to position [3055, 0]
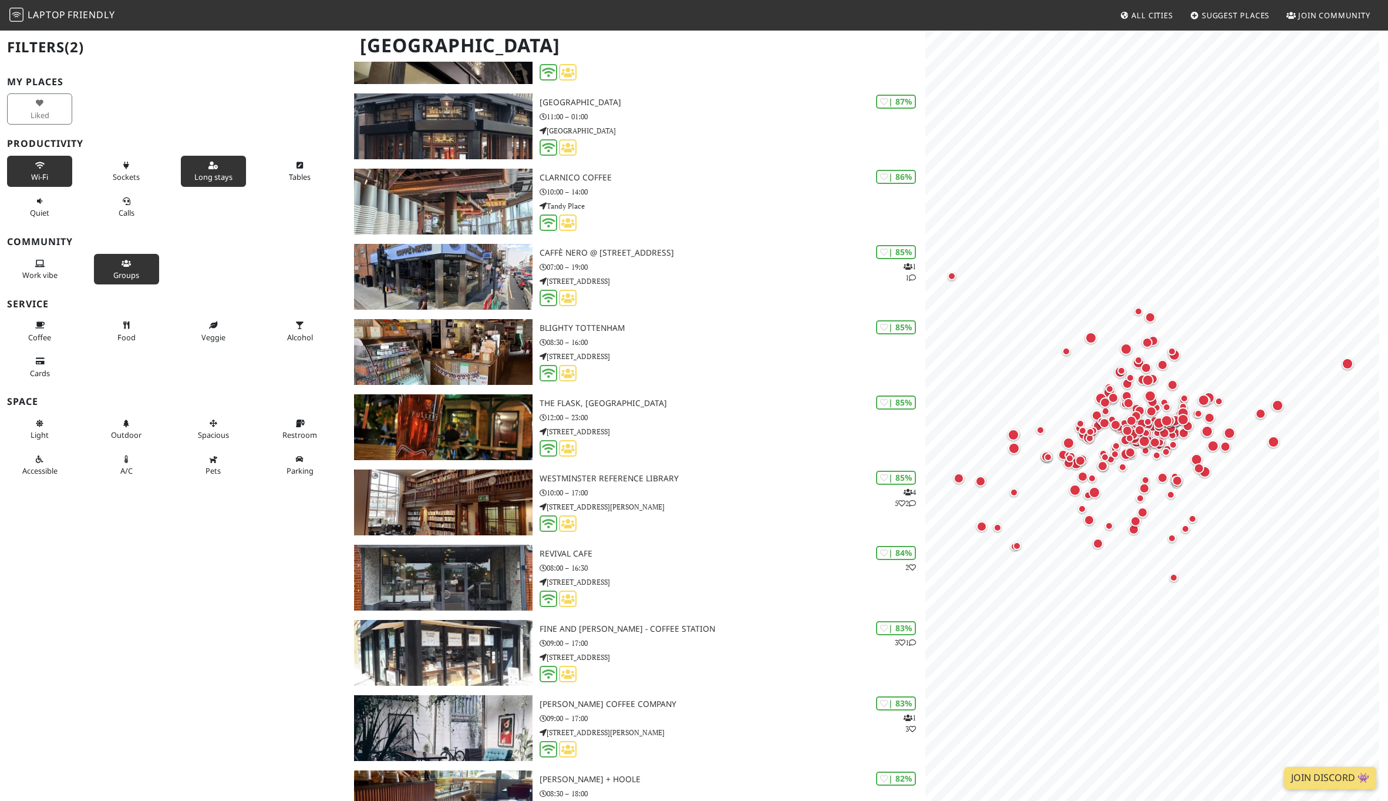
click at [214, 172] on span "Long stays" at bounding box center [213, 177] width 38 height 11
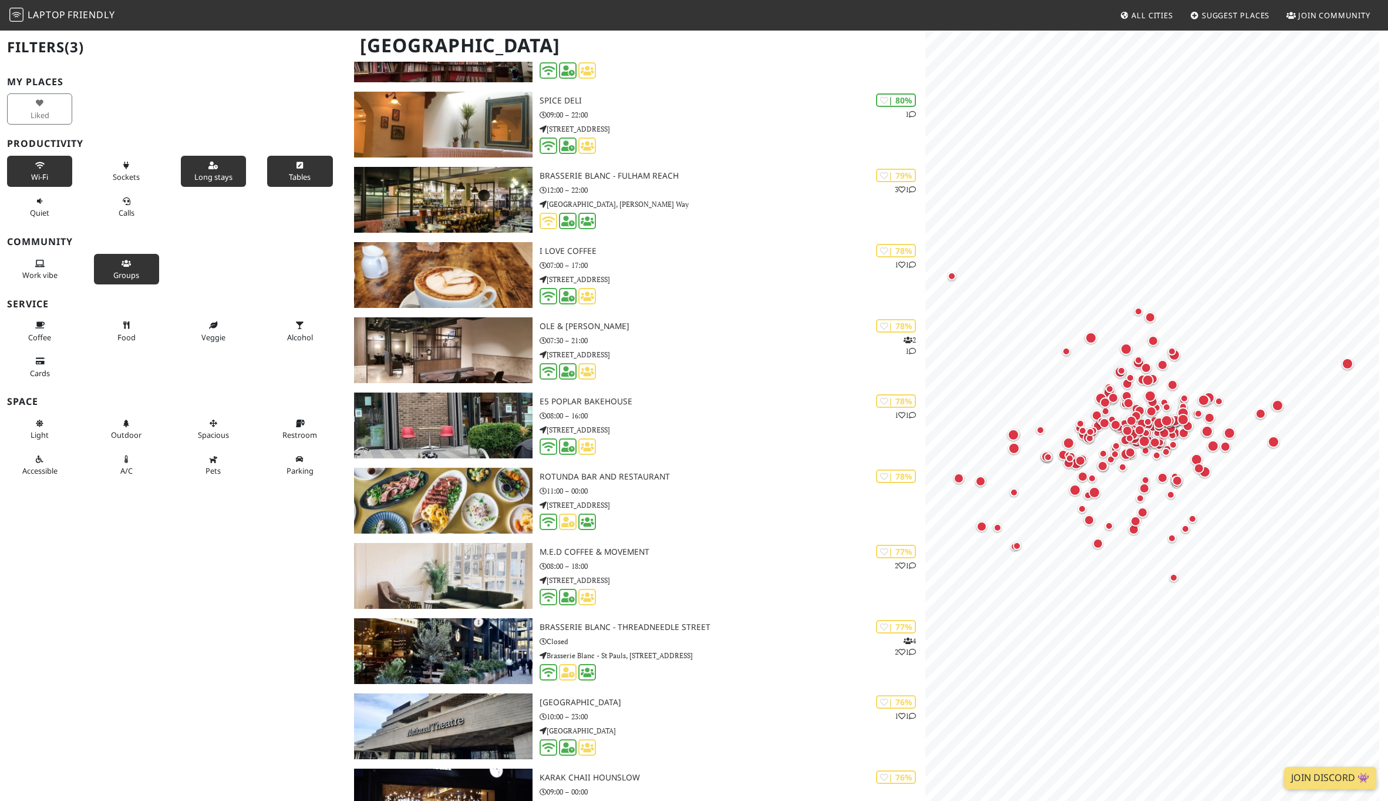
click at [313, 169] on button "Tables" at bounding box center [299, 171] width 65 height 31
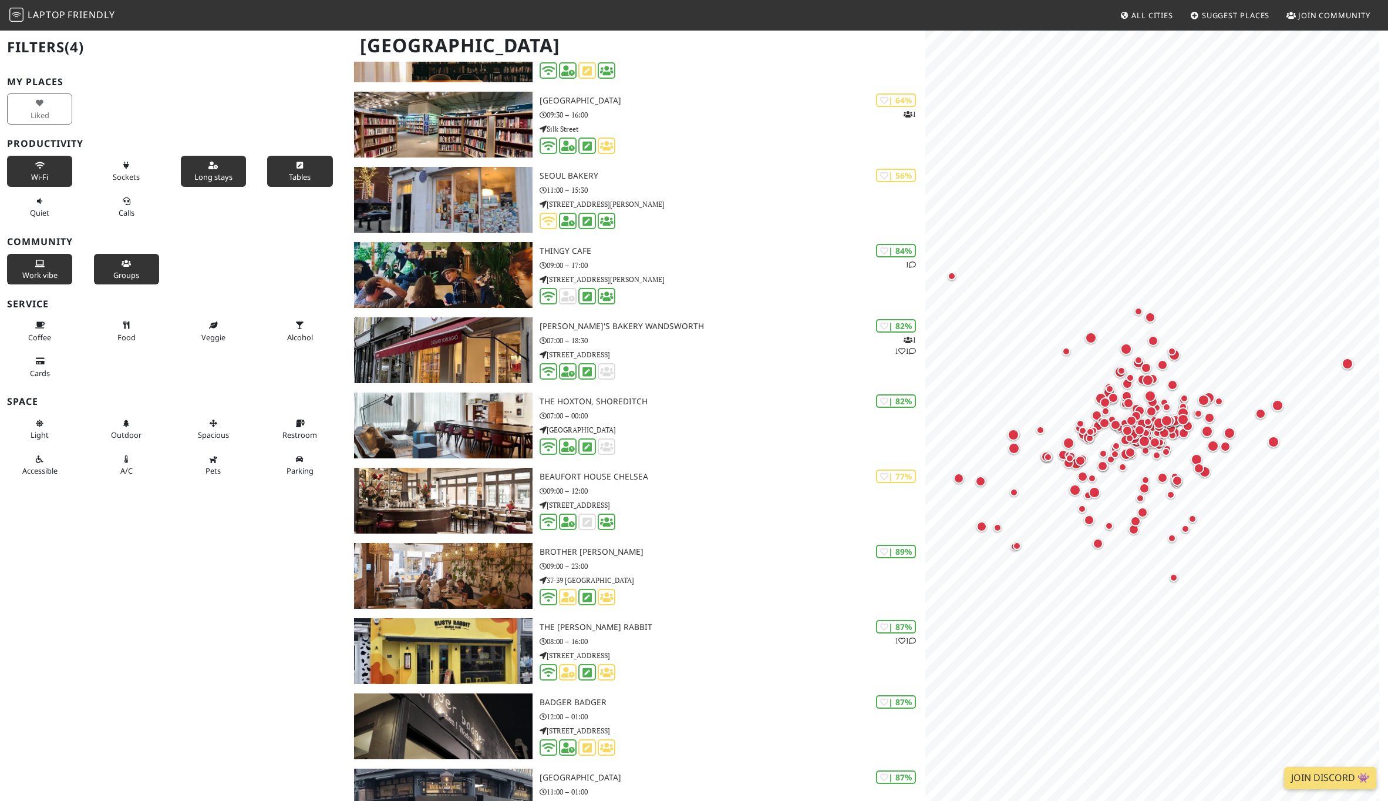
click at [50, 271] on span "Work vibe" at bounding box center [39, 275] width 35 height 11
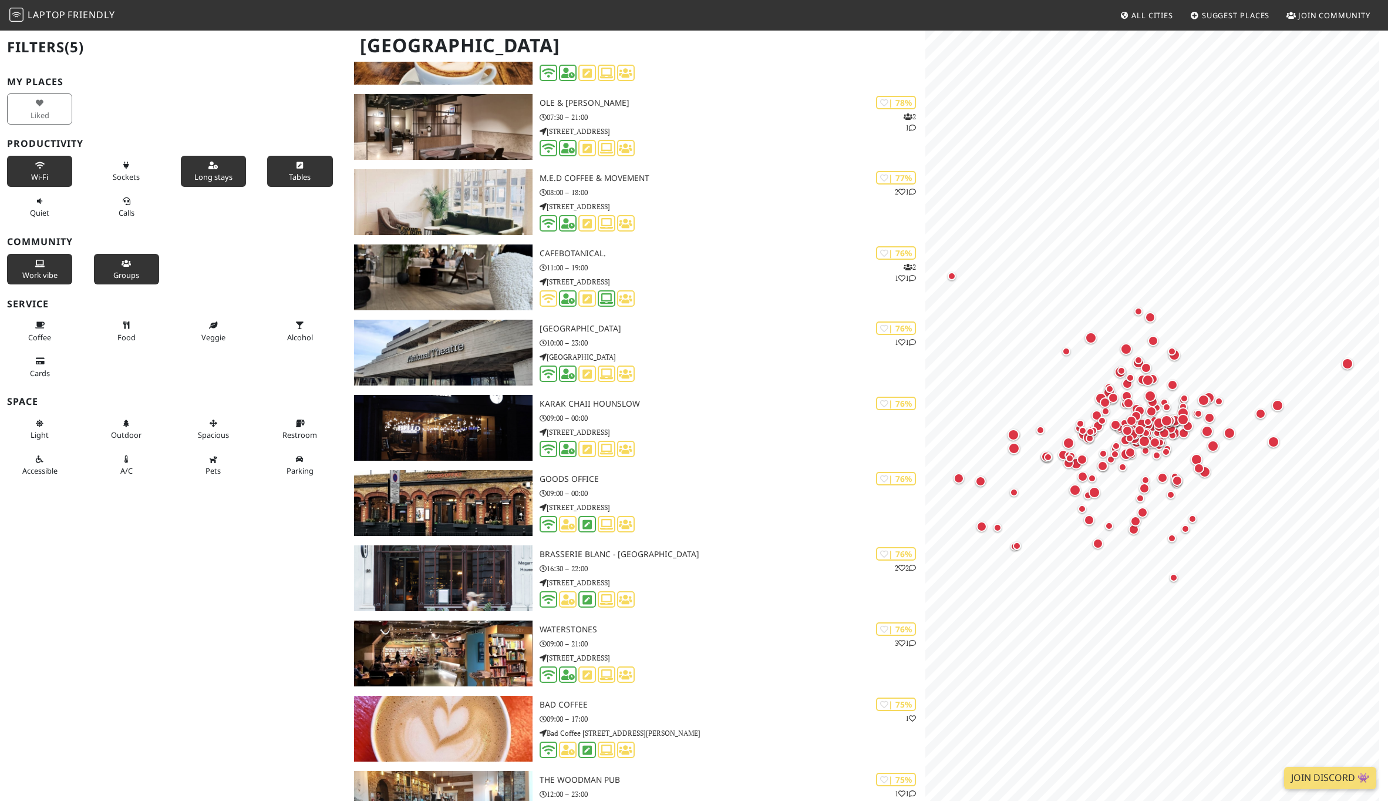
scroll to position [5348, 0]
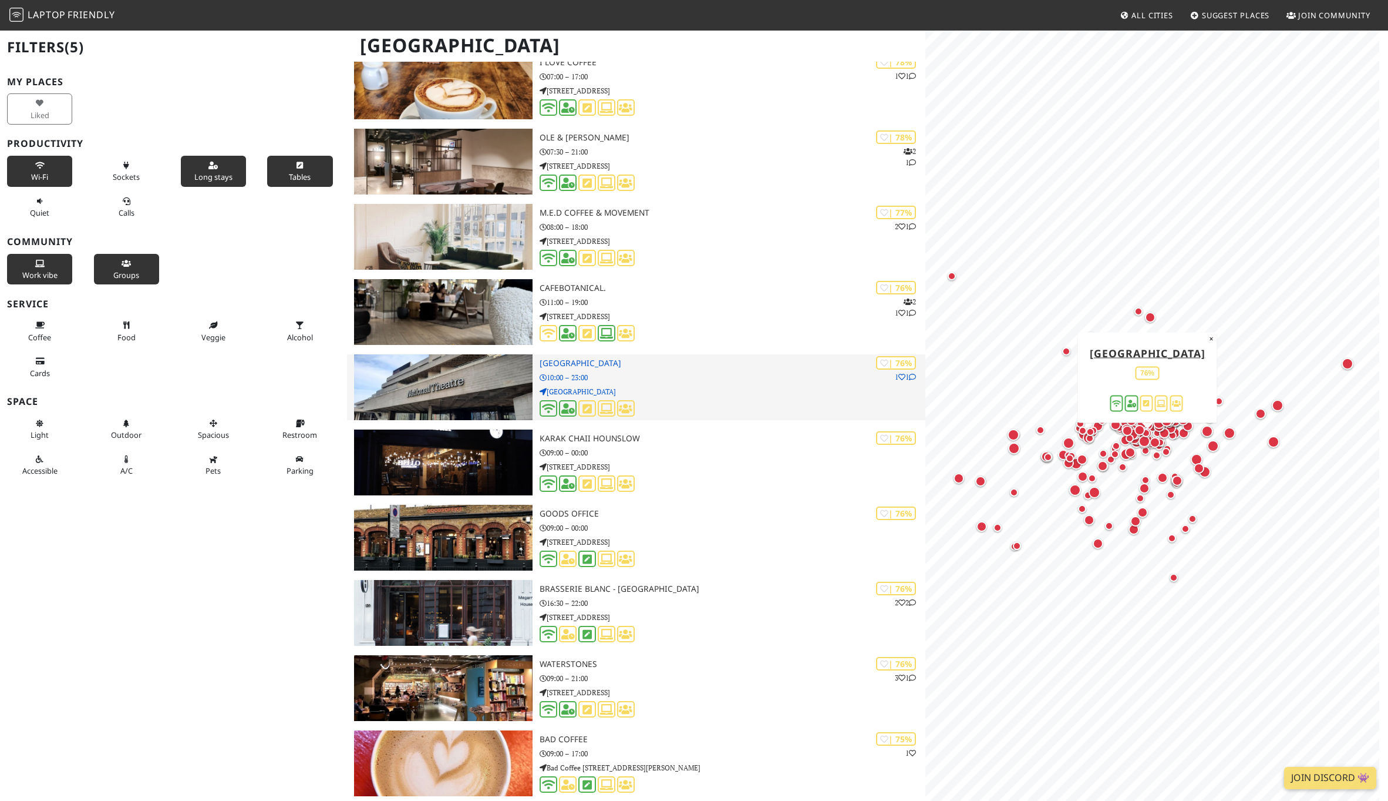
click at [721, 386] on p "London" at bounding box center [733, 391] width 386 height 11
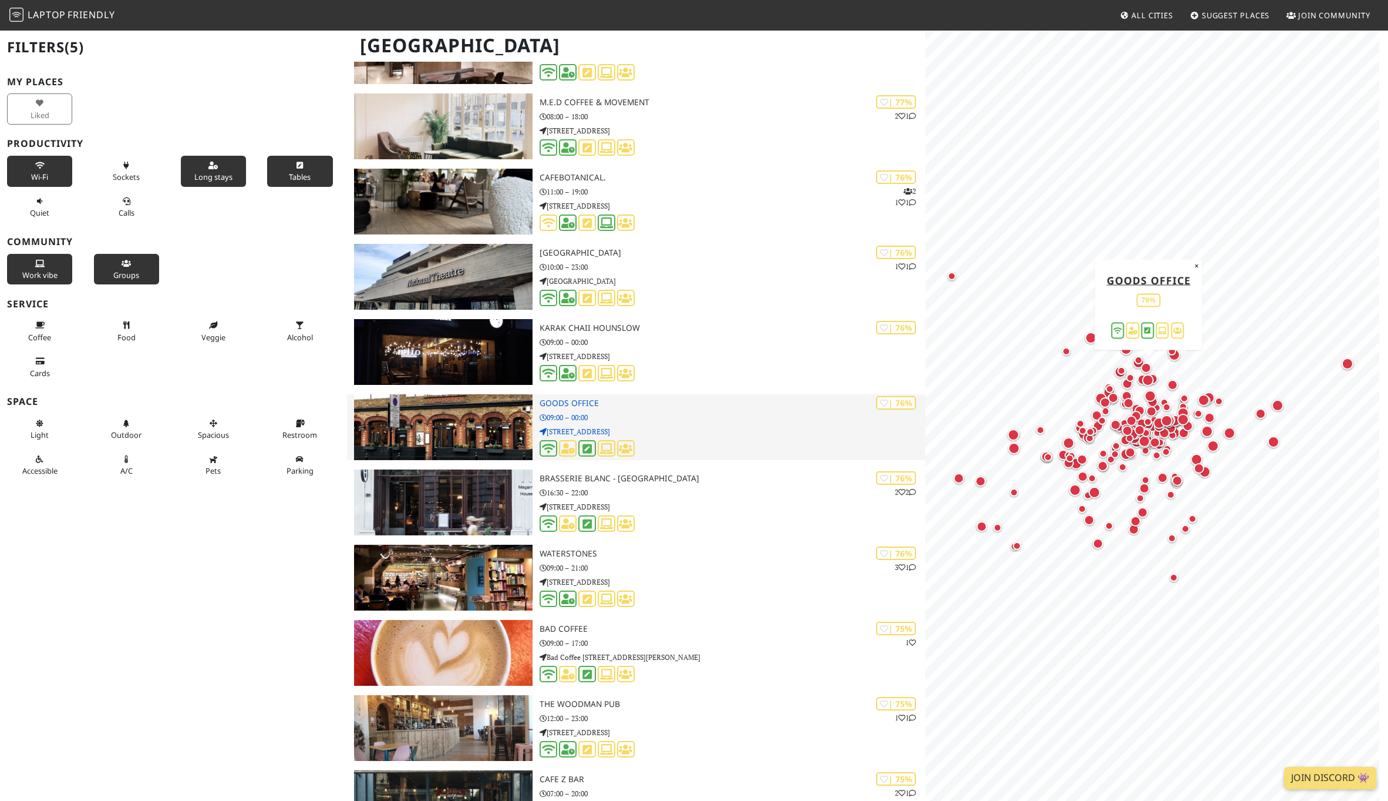
scroll to position [5500, 0]
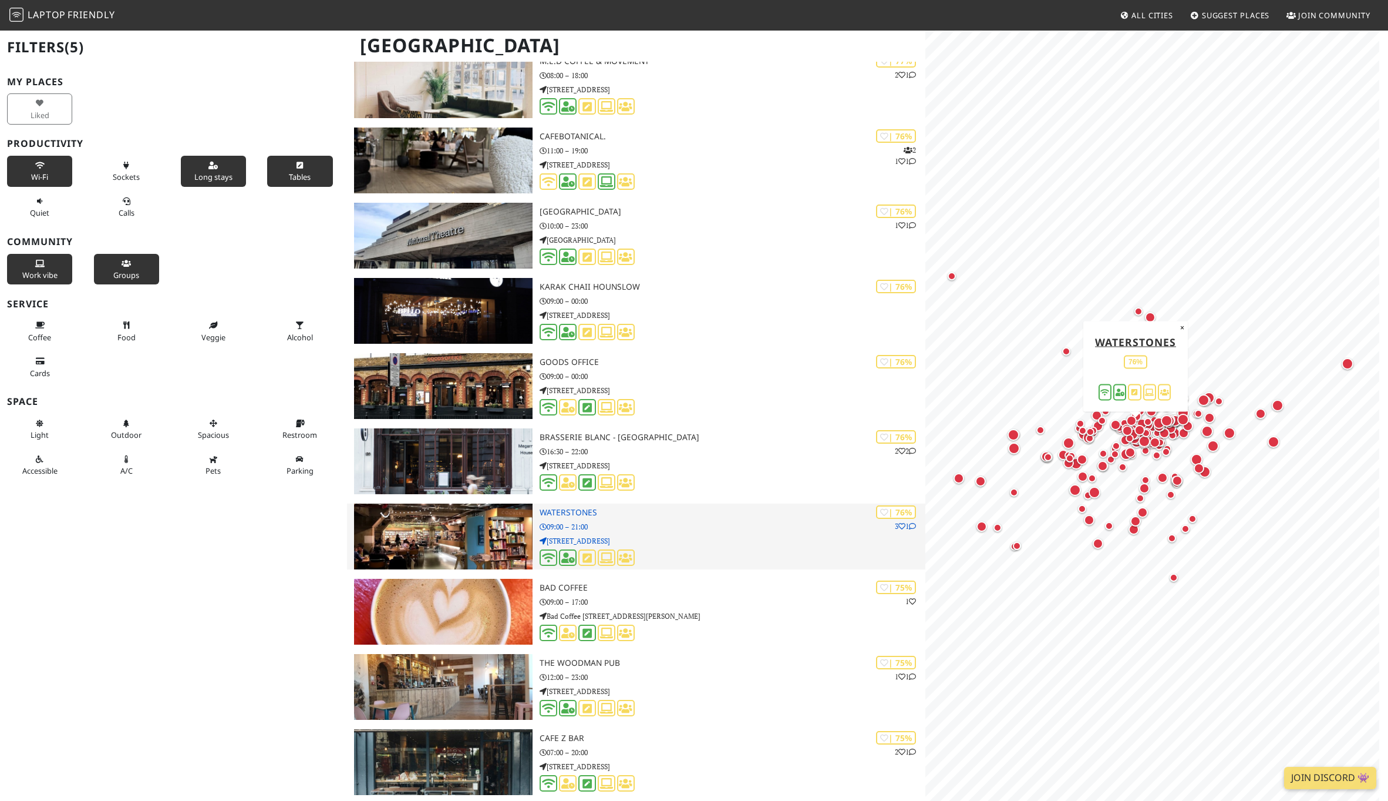
click at [708, 513] on h3 "Waterstones" at bounding box center [733, 512] width 386 height 10
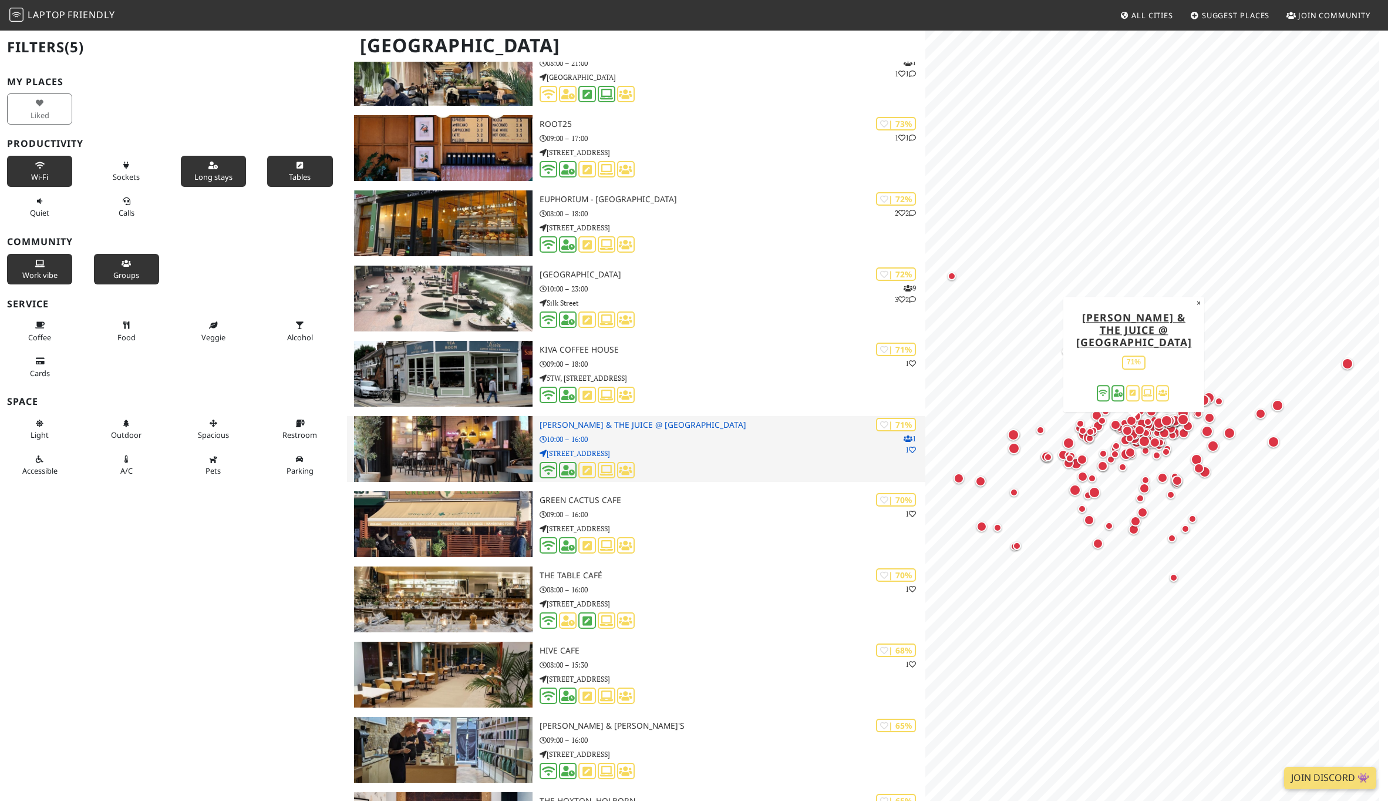
scroll to position [6266, 0]
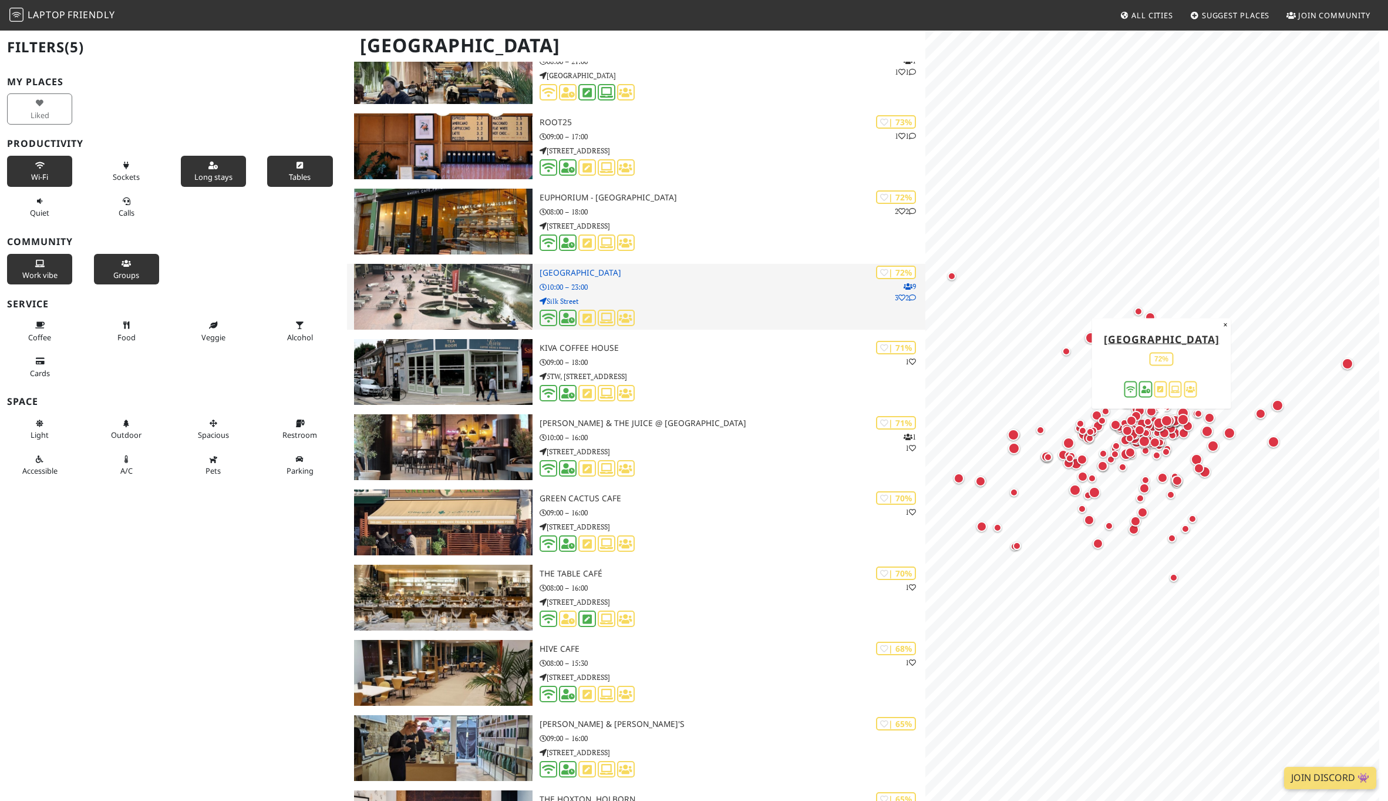
click at [736, 295] on p "Silk Street" at bounding box center [733, 300] width 386 height 11
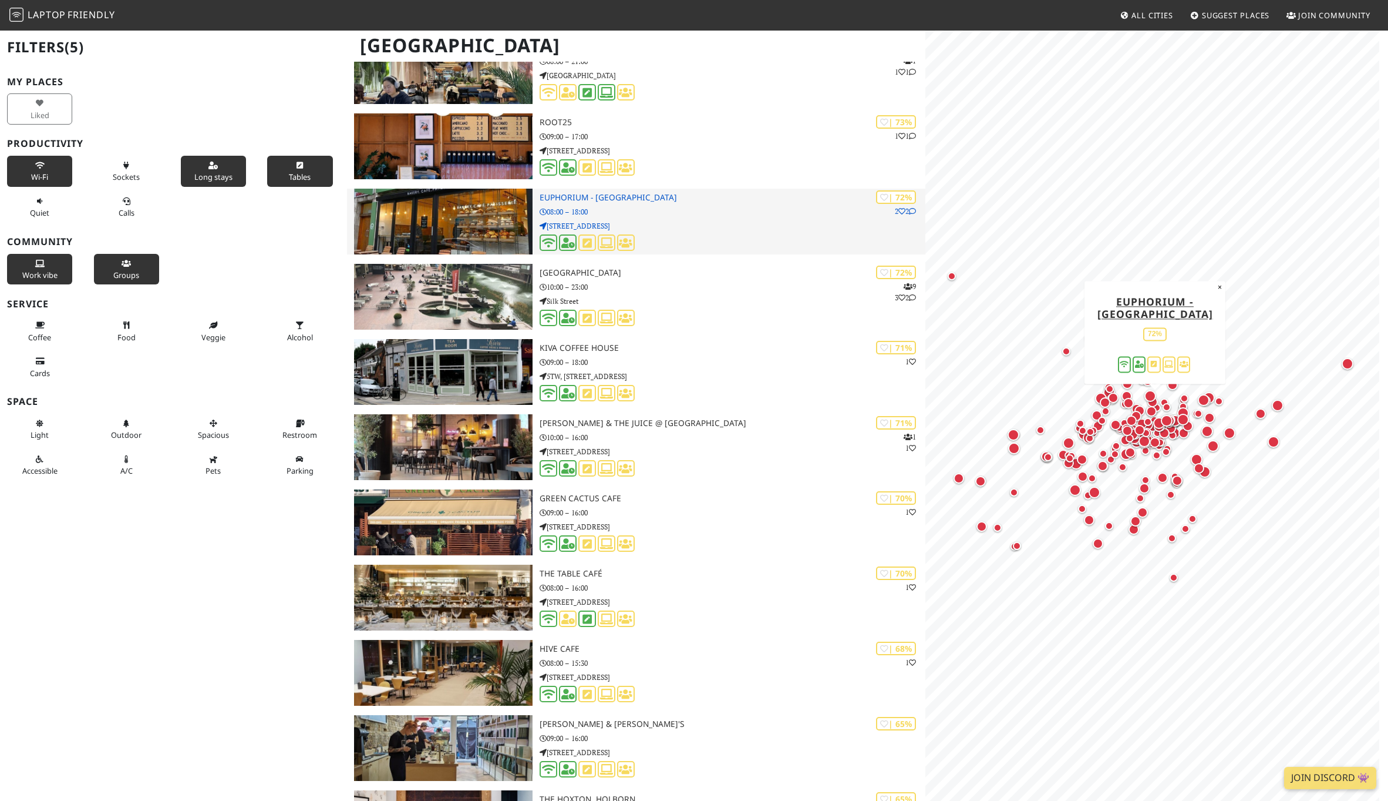
click at [724, 220] on p "202 Upper St" at bounding box center [733, 225] width 386 height 11
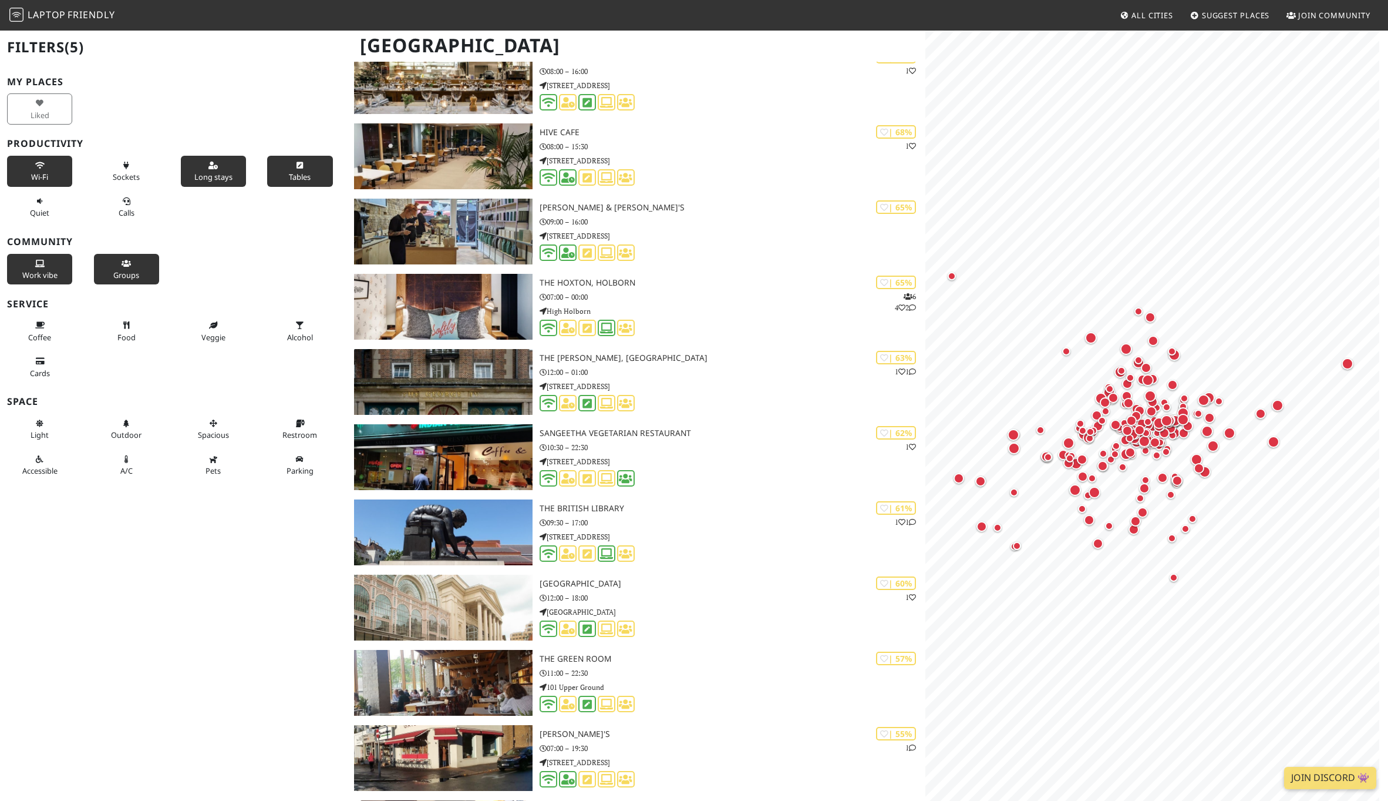
scroll to position [6853, 0]
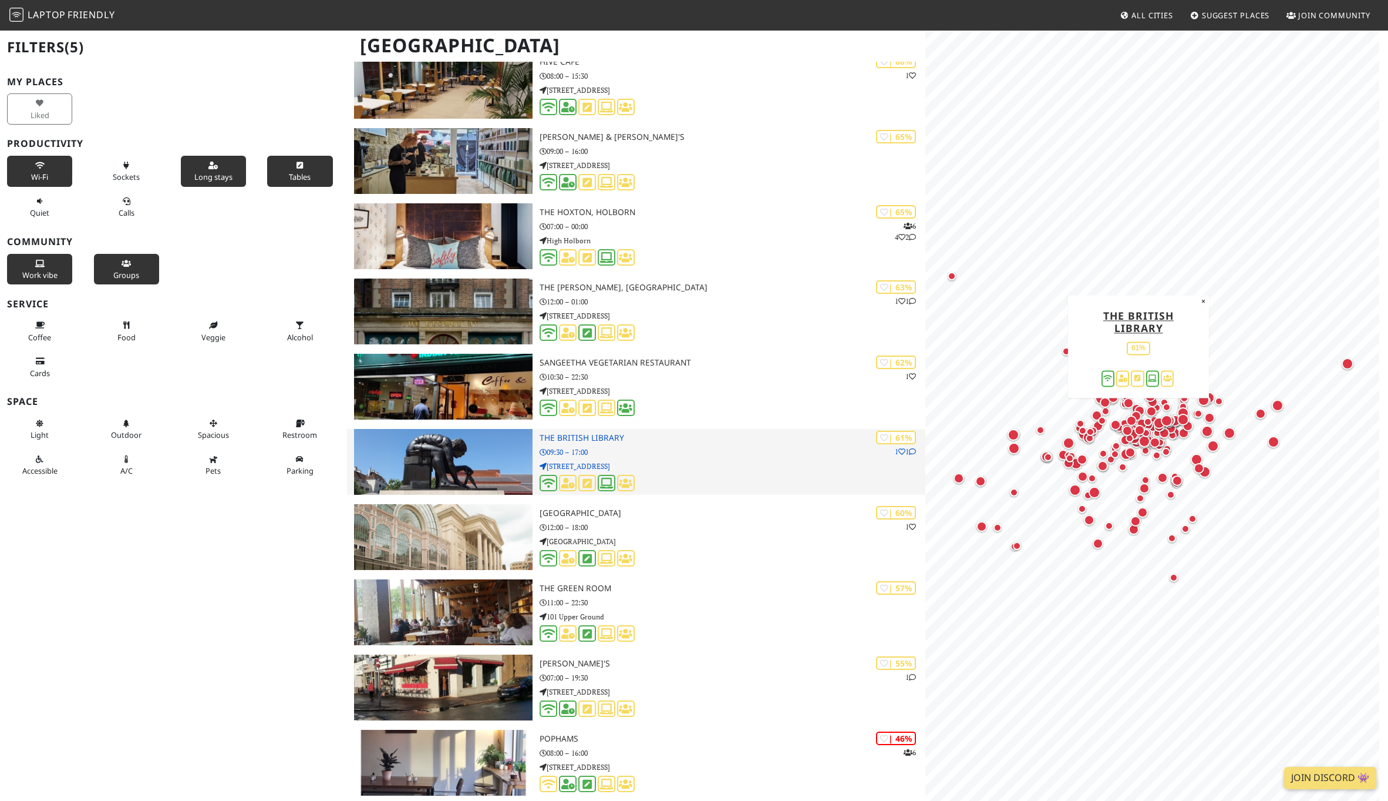
click at [720, 457] on div "| 61% 1 1 The British Library 09:30 – 17:00 96 Euston Rd" at bounding box center [733, 462] width 386 height 66
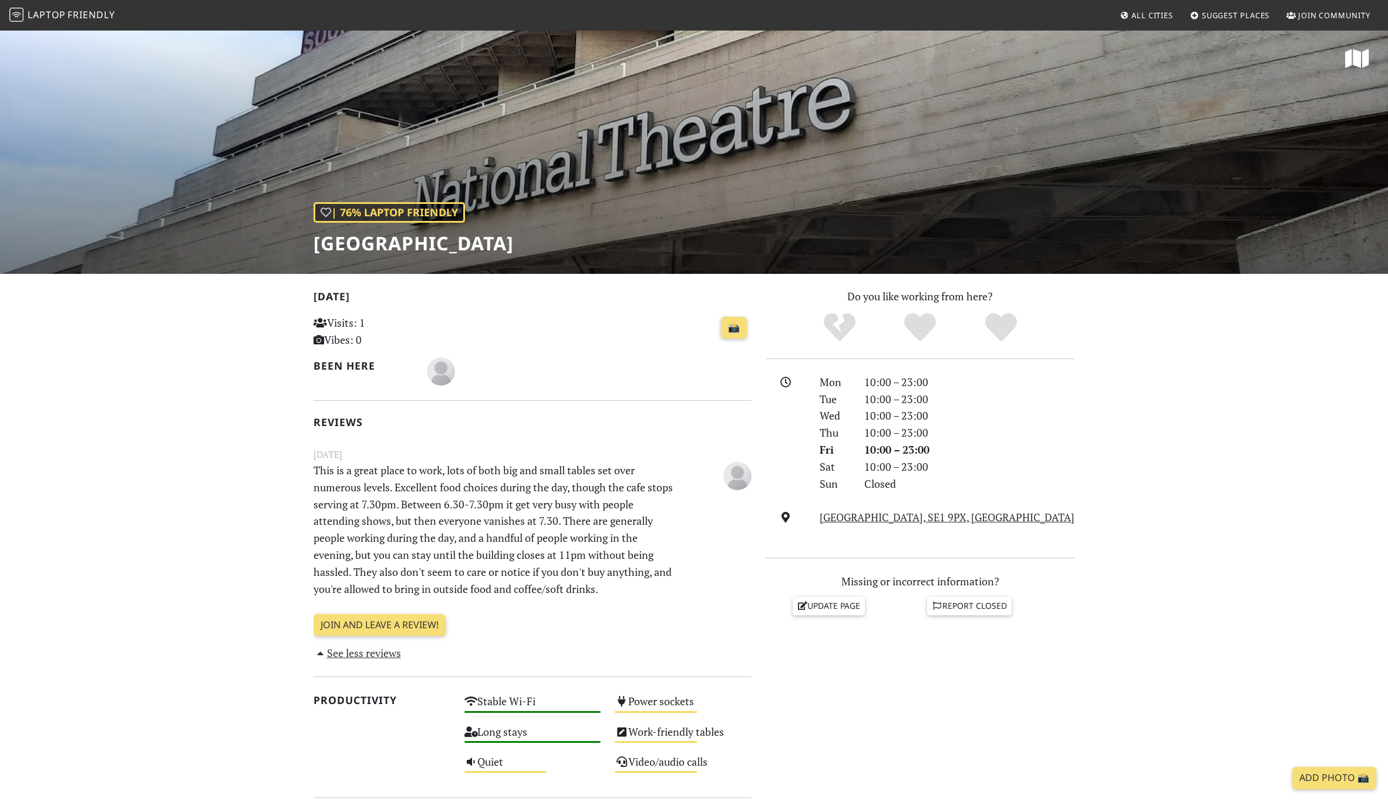
click at [441, 519] on p "This is a great place to work, lots of both big and small tables set over numer…" at bounding box center [495, 529] width 377 height 135
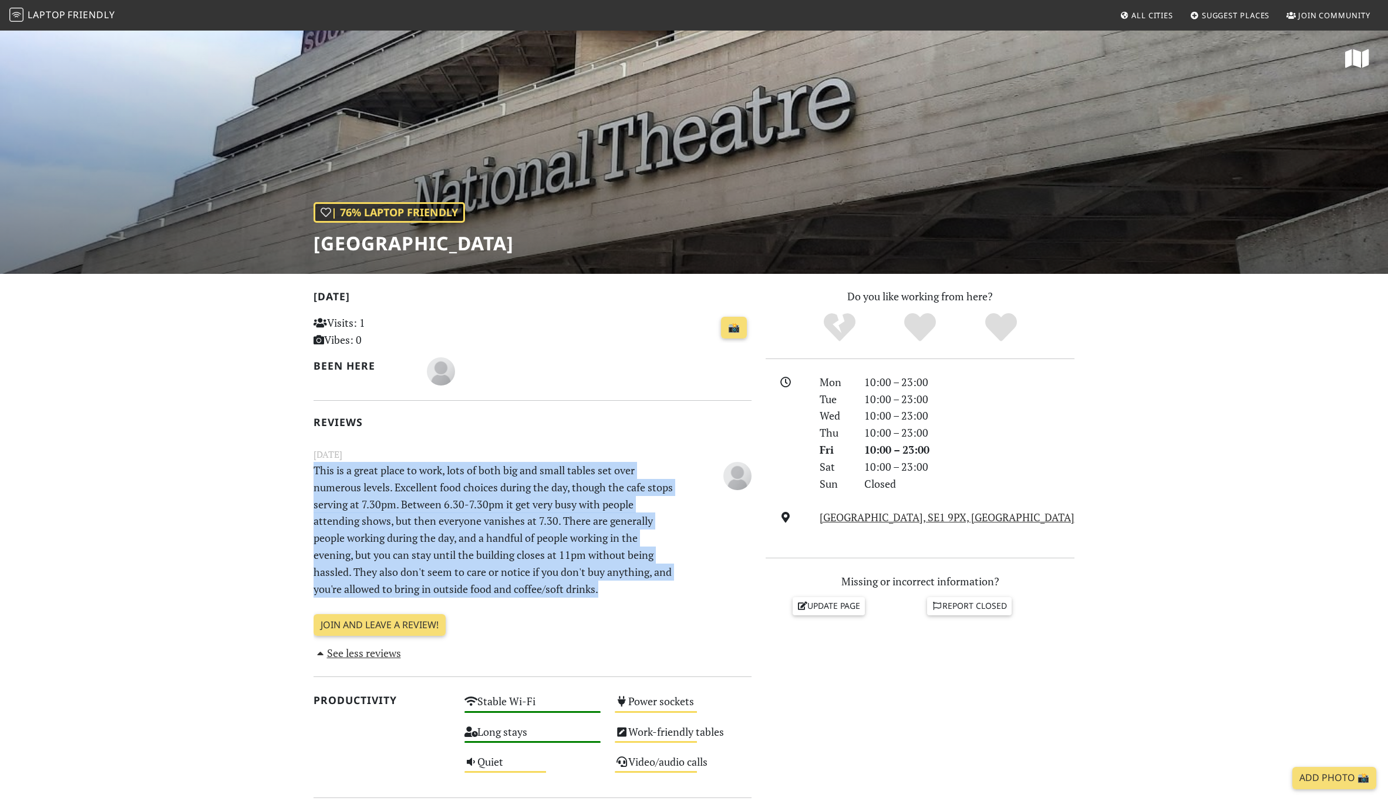
click at [441, 519] on p "This is a great place to work, lots of both big and small tables set over numer…" at bounding box center [495, 529] width 377 height 135
click at [388, 516] on p "This is a great place to work, lots of both big and small tables set over numer…" at bounding box center [495, 529] width 377 height 135
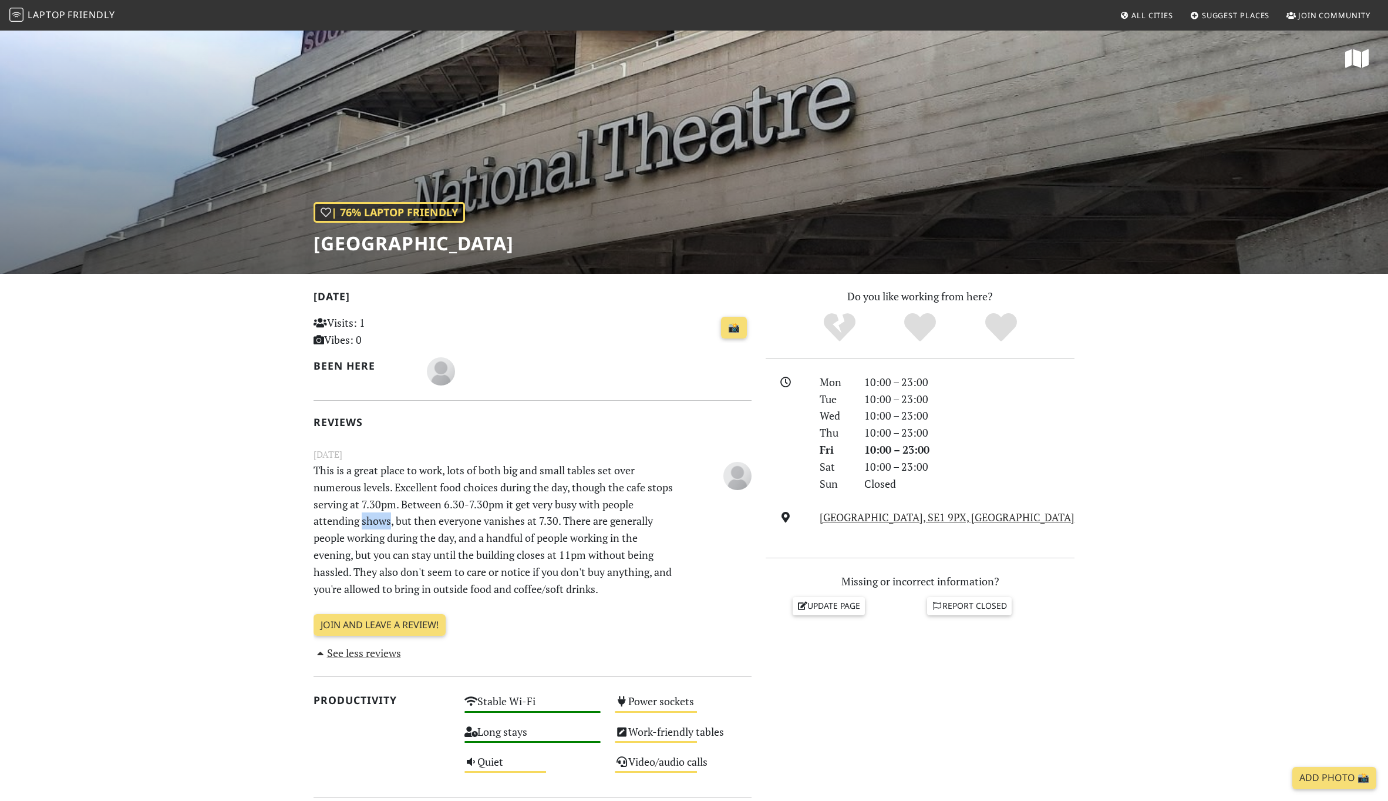
click at [388, 516] on p "This is a great place to work, lots of both big and small tables set over numer…" at bounding box center [495, 529] width 377 height 135
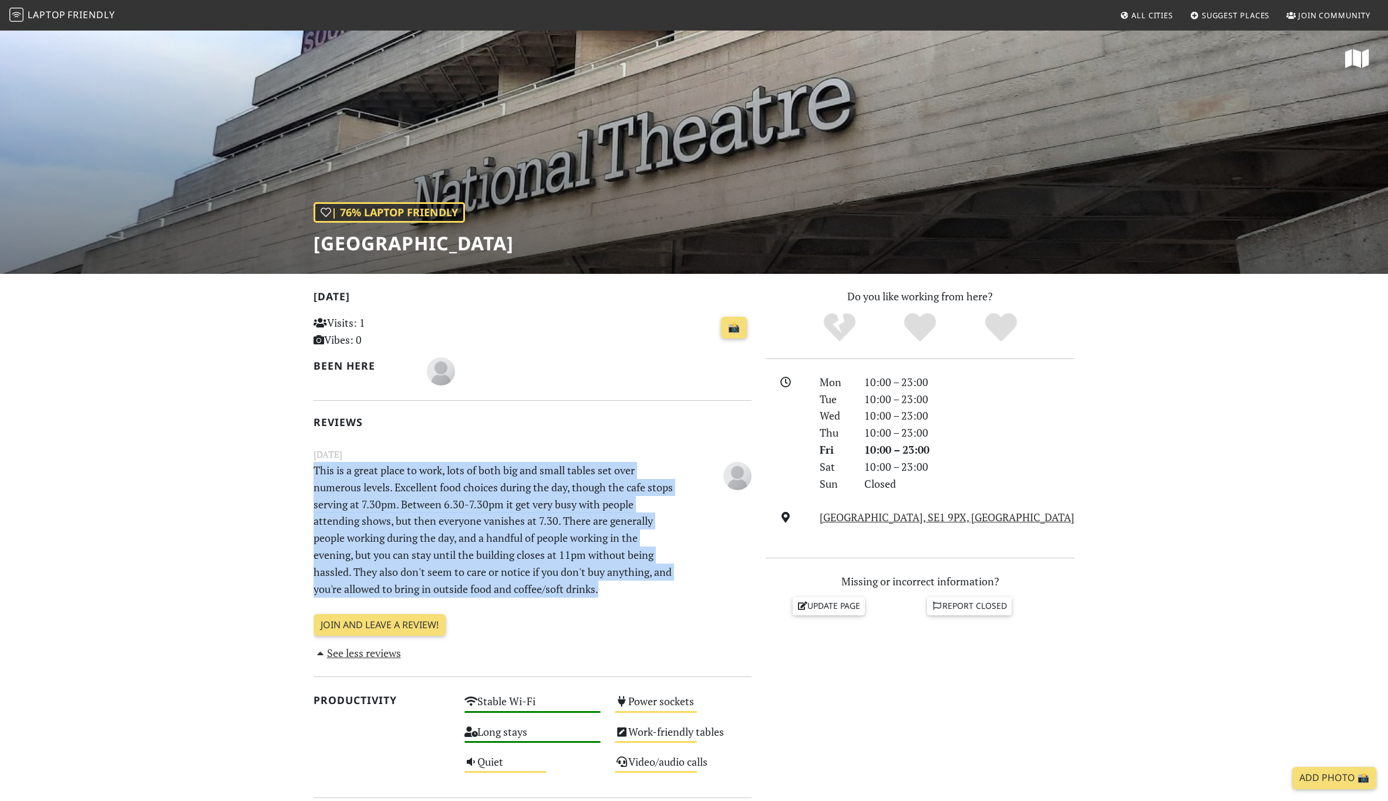
click at [388, 516] on p "This is a great place to work, lots of both big and small tables set over numer…" at bounding box center [495, 529] width 377 height 135
click at [471, 515] on p "This is a great place to work, lots of both big and small tables set over numer…" at bounding box center [495, 529] width 377 height 135
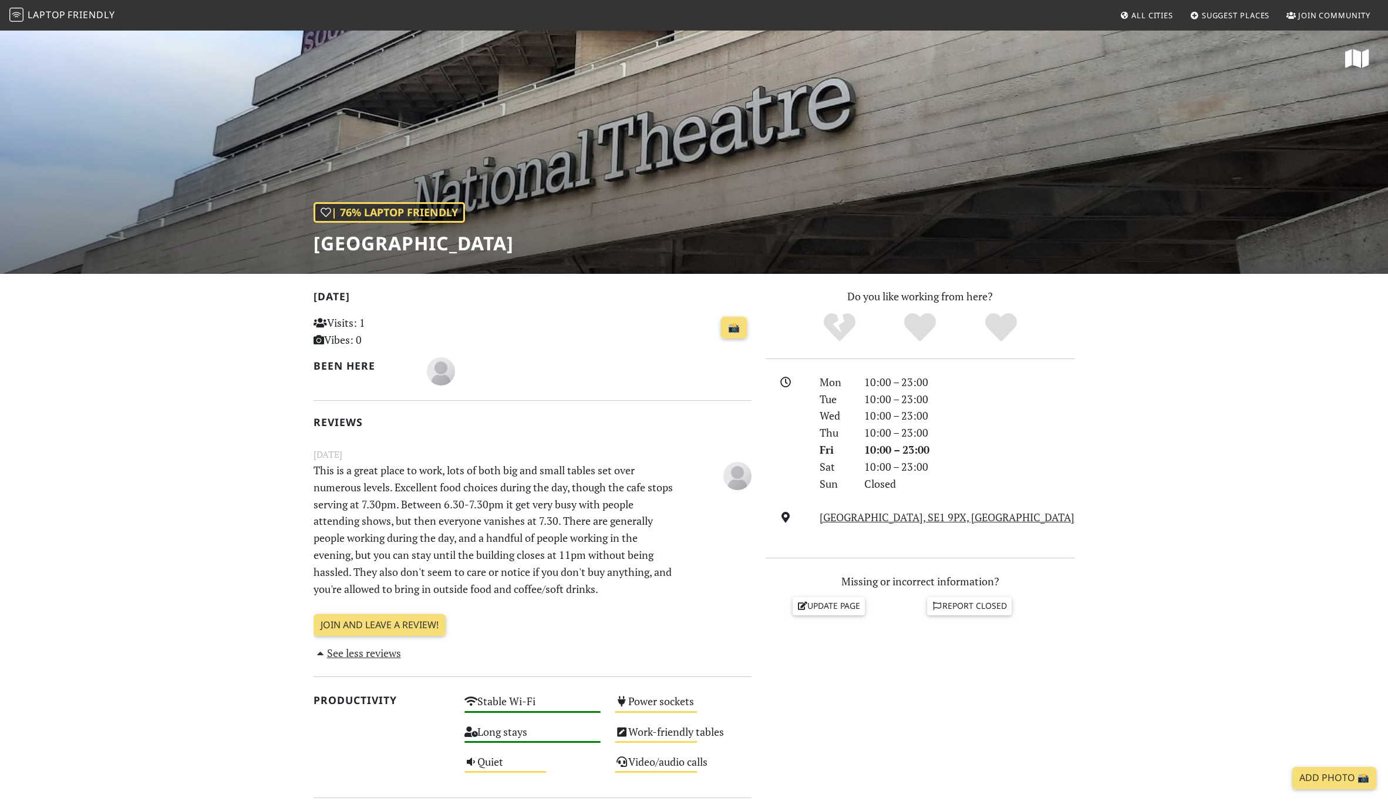
click at [428, 516] on p "This is a great place to work, lots of both big and small tables set over numer…" at bounding box center [495, 529] width 377 height 135
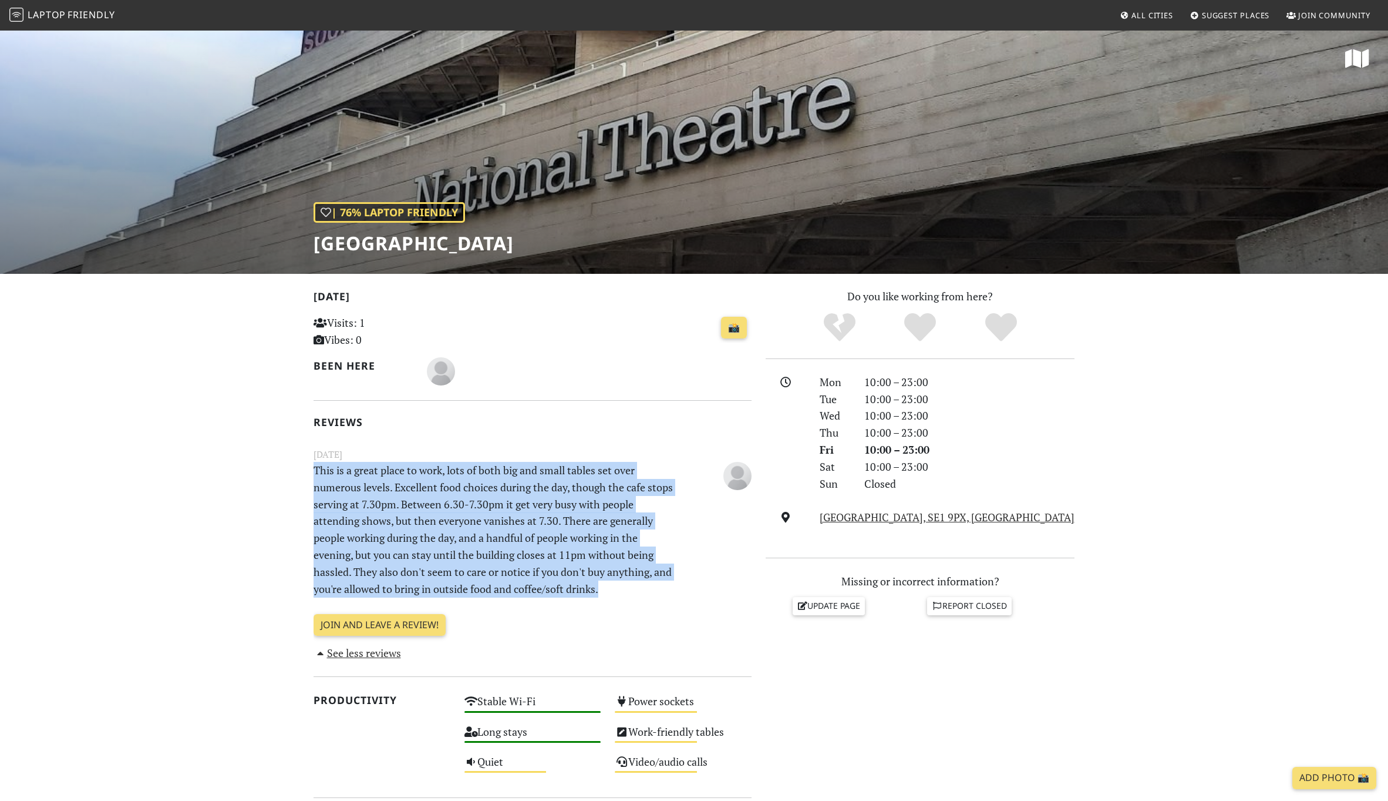
click at [428, 516] on p "This is a great place to work, lots of both big and small tables set over numer…" at bounding box center [495, 529] width 377 height 135
click at [392, 517] on p "This is a great place to work, lots of both big and small tables set over numer…" at bounding box center [495, 529] width 377 height 135
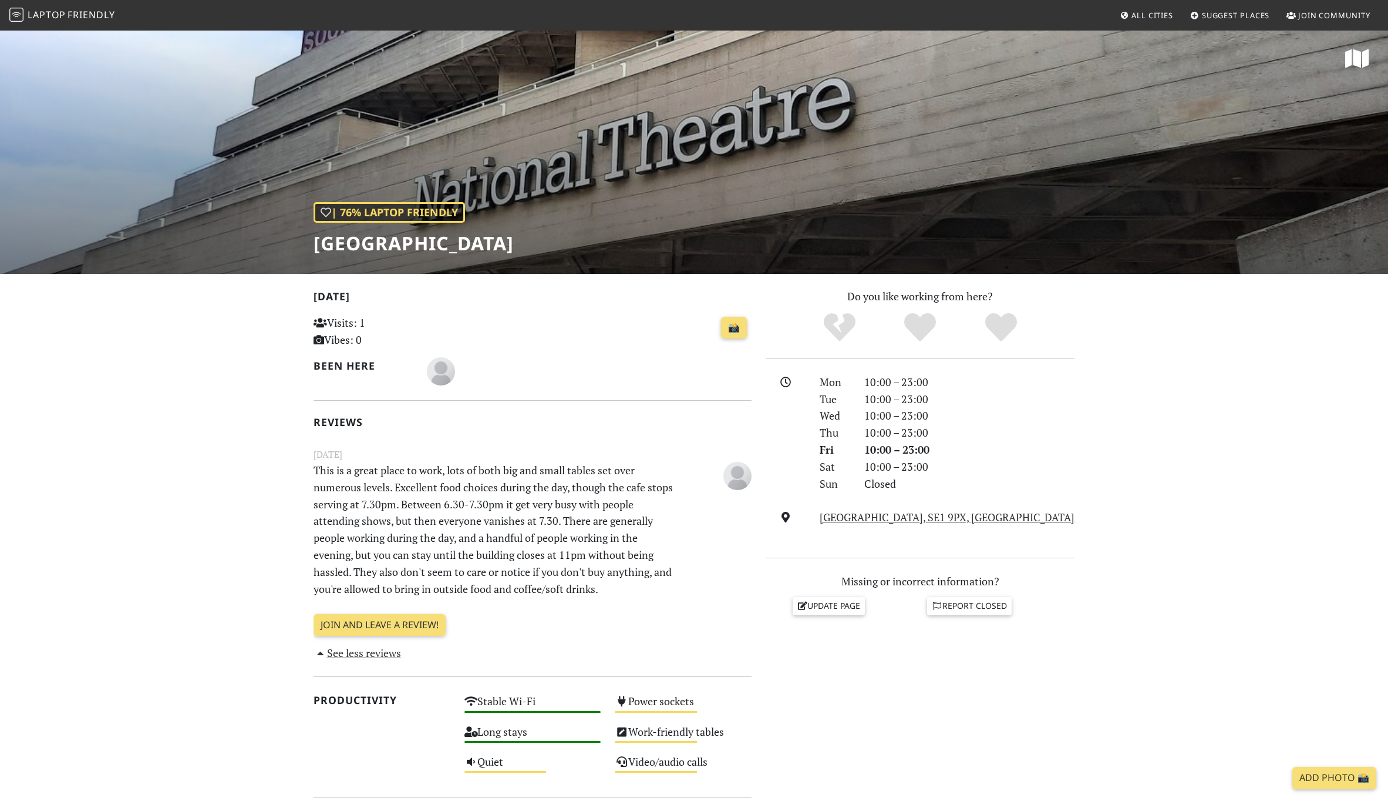
click at [455, 497] on p "This is a great place to work, lots of both big and small tables set over numer…" at bounding box center [495, 529] width 377 height 135
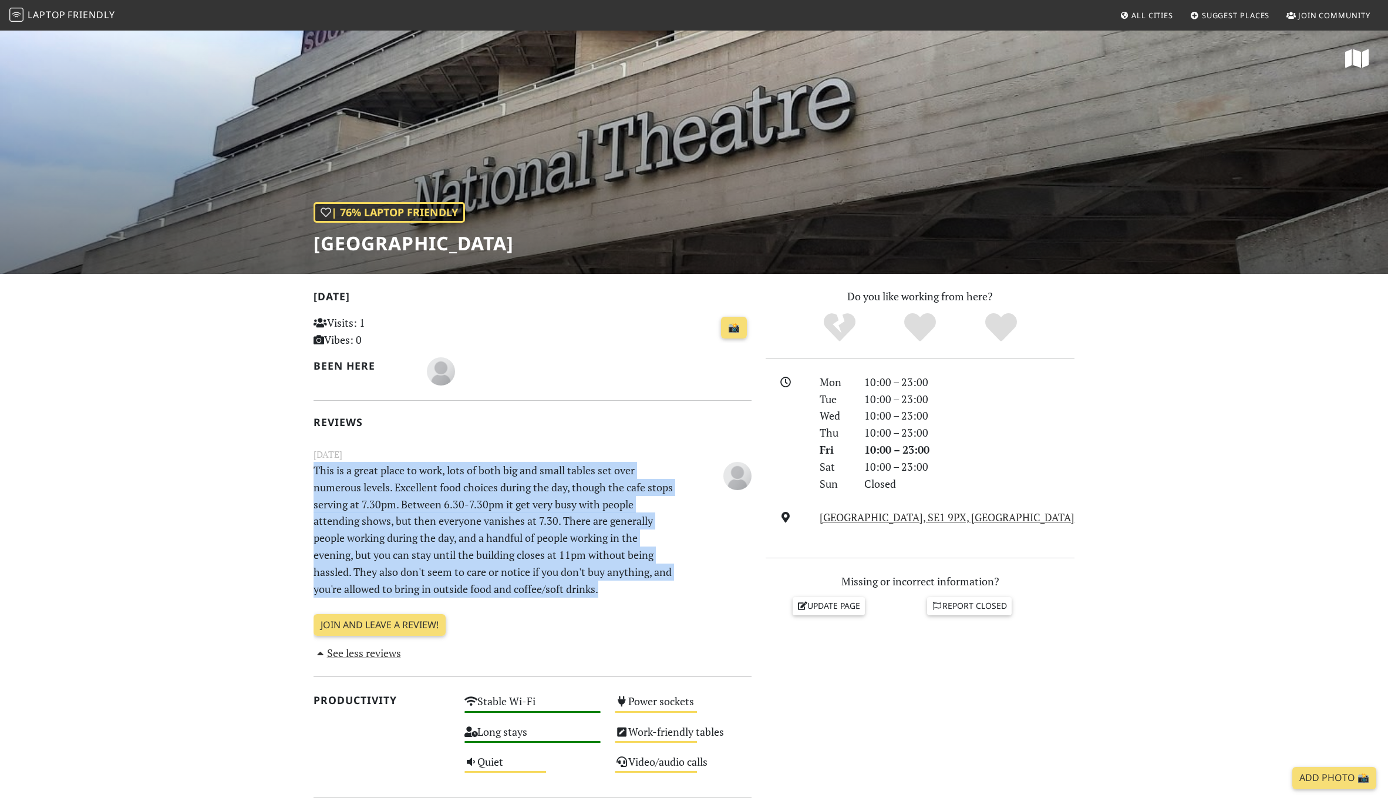
click at [455, 497] on p "This is a great place to work, lots of both big and small tables set over numer…" at bounding box center [495, 529] width 377 height 135
click at [418, 509] on p "This is a great place to work, lots of both big and small tables set over numer…" at bounding box center [495, 529] width 377 height 135
click at [402, 556] on p "This is a great place to work, lots of both big and small tables set over numer…" at bounding box center [495, 529] width 377 height 135
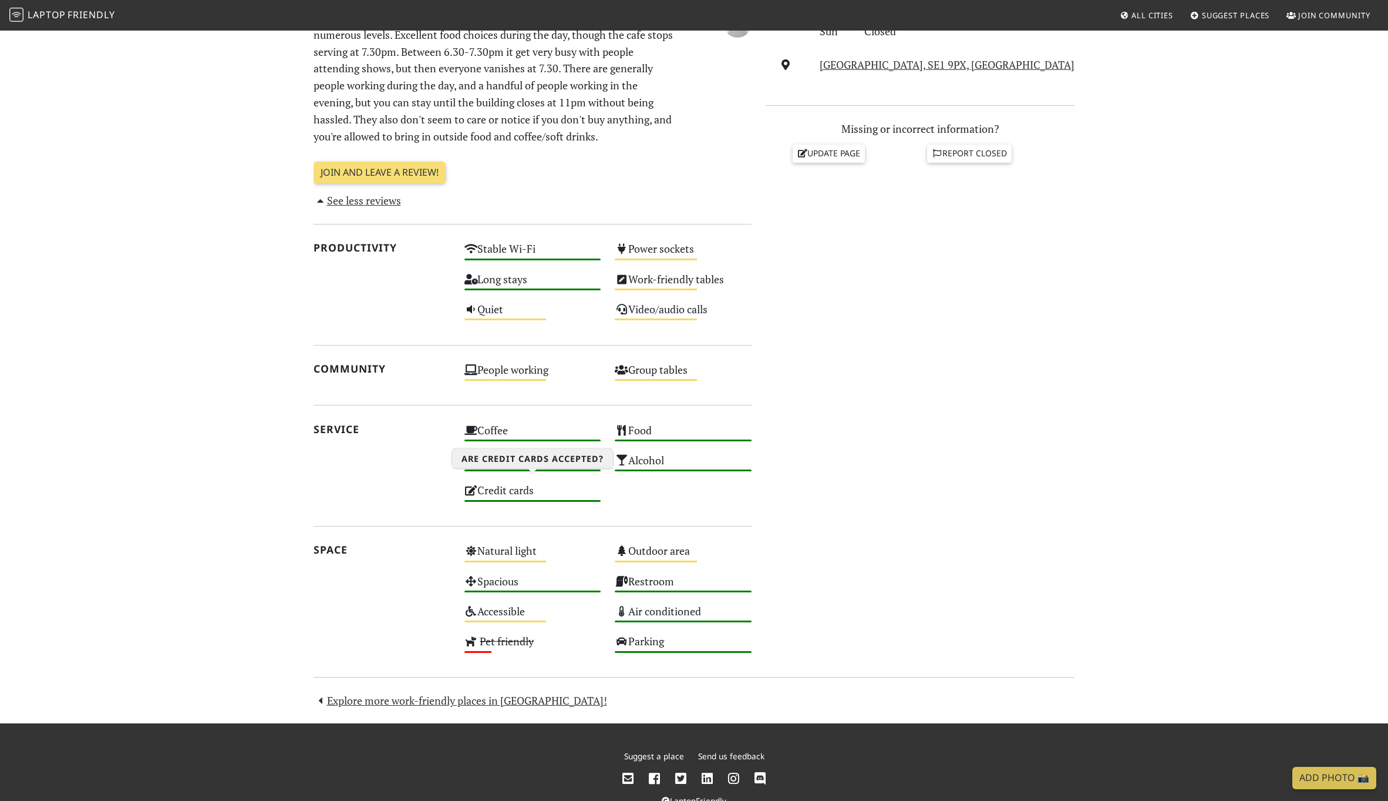
scroll to position [441, 0]
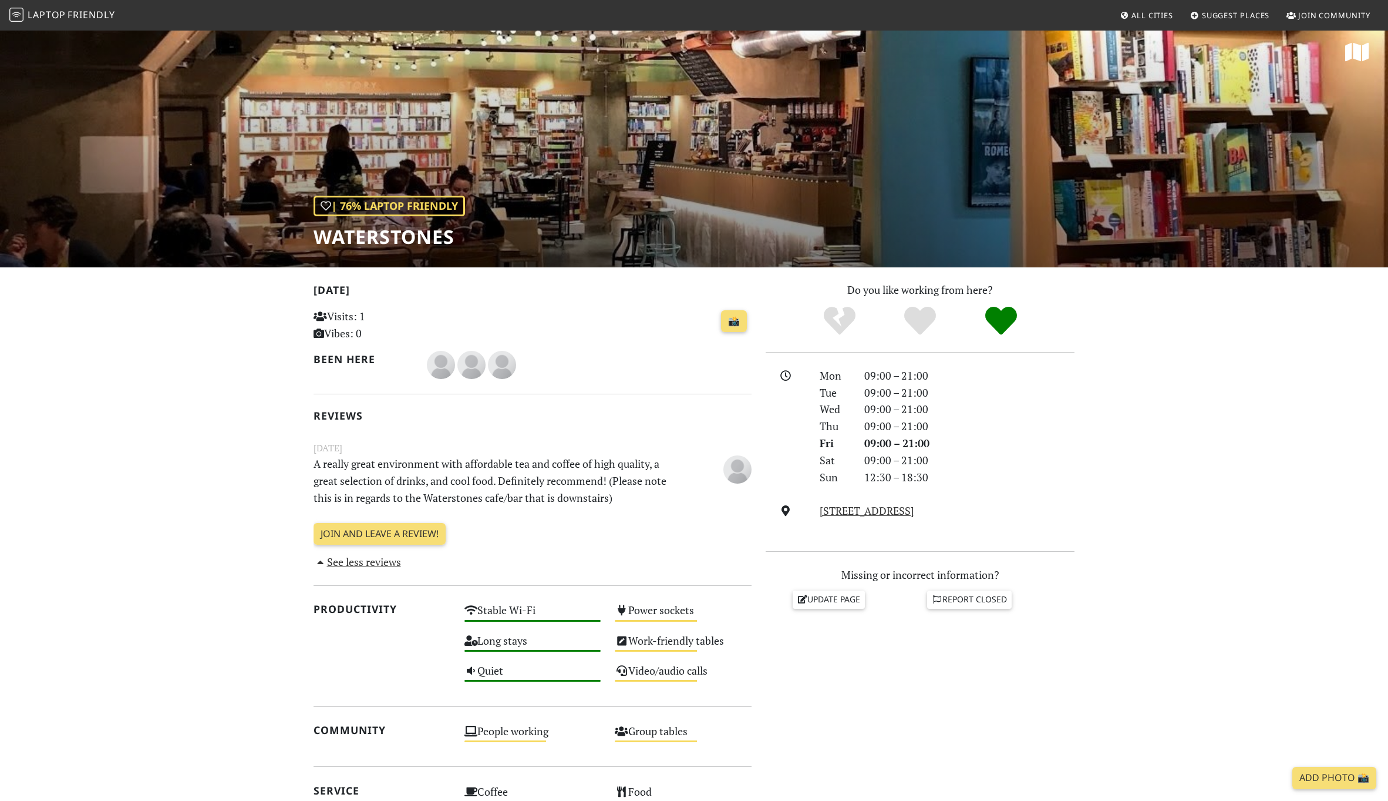
scroll to position [9, 0]
